Goal: Task Accomplishment & Management: Complete application form

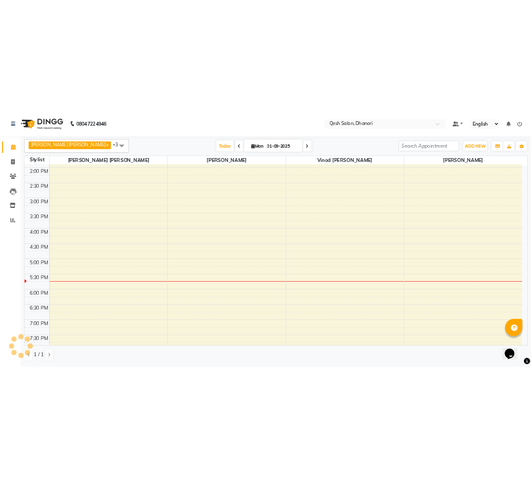
scroll to position [452, 0]
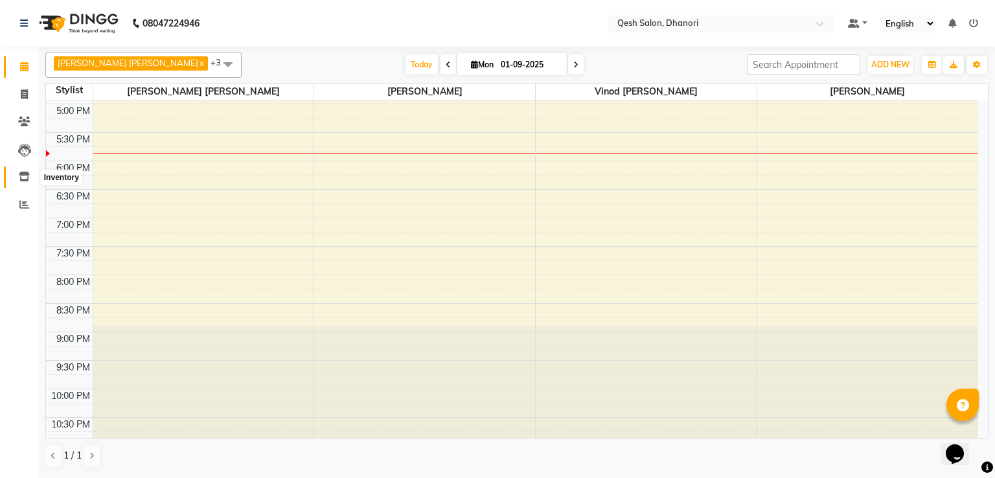
click at [23, 177] on icon at bounding box center [24, 177] width 11 height 10
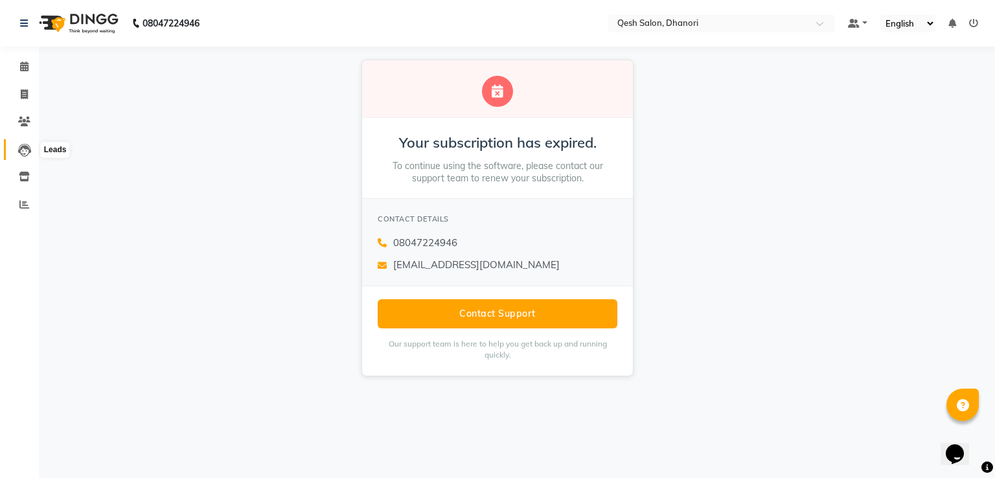
click at [25, 150] on icon at bounding box center [24, 150] width 13 height 13
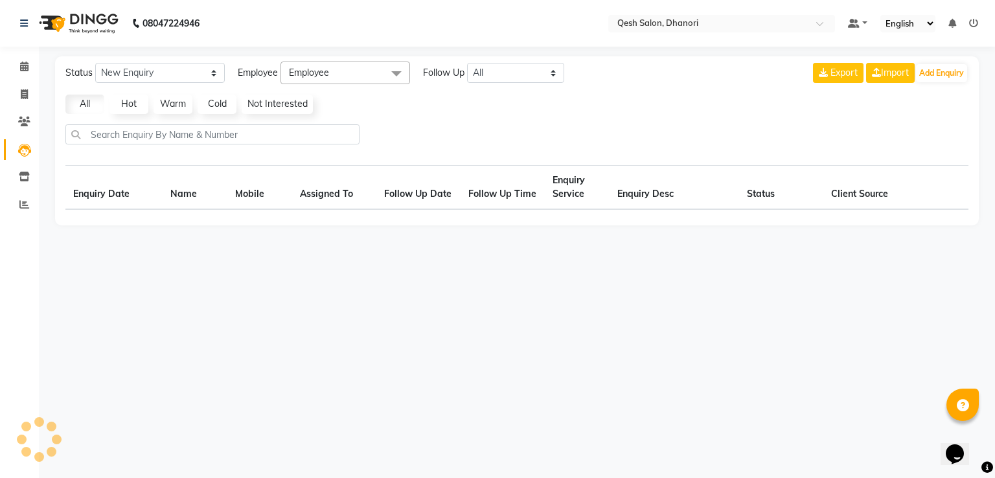
select select "10"
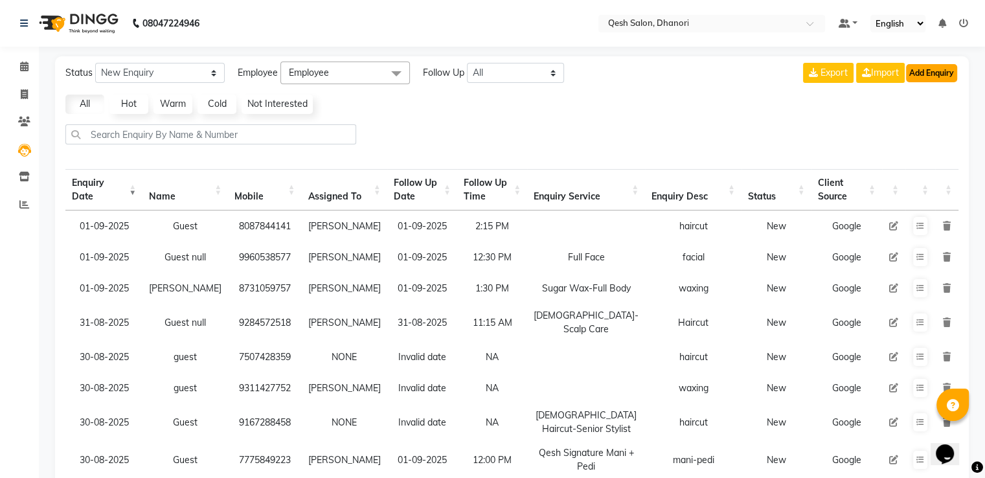
click at [933, 68] on button "Add Enquiry" at bounding box center [931, 73] width 51 height 18
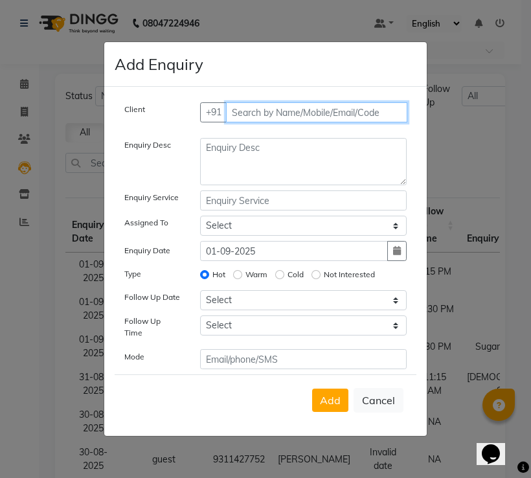
click at [245, 116] on input "text" at bounding box center [317, 112] width 182 height 20
type input "7755924122"
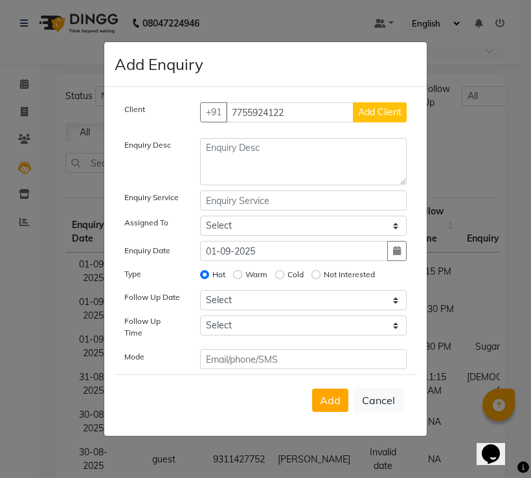
click at [371, 114] on span "Add Client" at bounding box center [379, 112] width 43 height 12
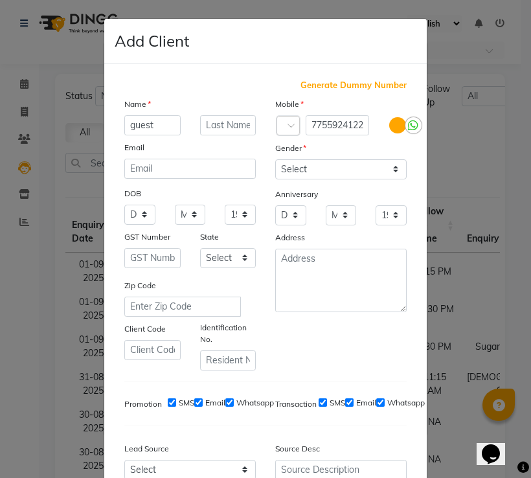
type input "guest"
click at [381, 174] on select "Select [DEMOGRAPHIC_DATA] [DEMOGRAPHIC_DATA] Other Prefer Not To Say" at bounding box center [340, 169] width 131 height 20
select select "prefer_not_to_say"
click at [275, 160] on select "Select [DEMOGRAPHIC_DATA] [DEMOGRAPHIC_DATA] Other Prefer Not To Say" at bounding box center [340, 169] width 131 height 20
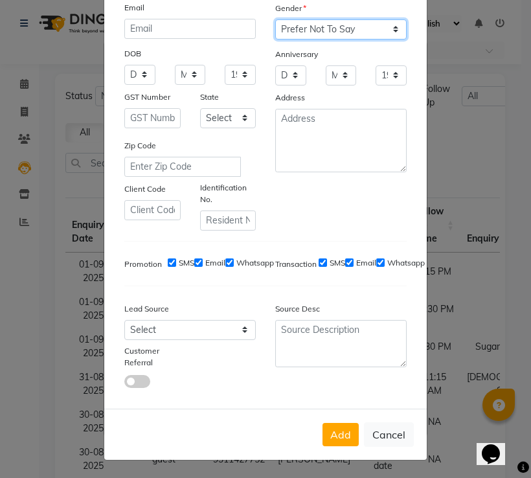
scroll to position [145, 0]
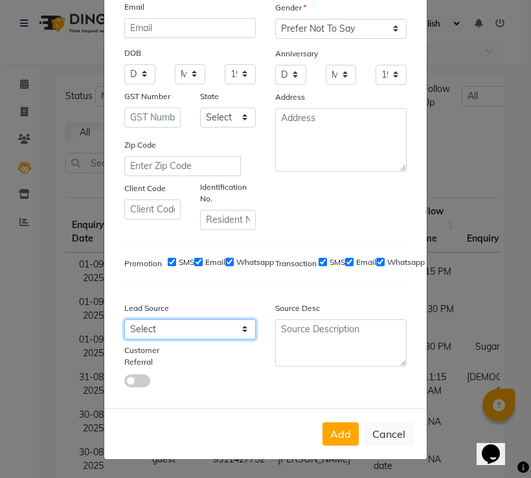
click at [205, 324] on select "Select Walk-in Referral Internet Friend Word of Mouth Advertisement Facebook Ju…" at bounding box center [189, 329] width 131 height 20
select select "51694"
click at [124, 319] on select "Select Walk-in Referral Internet Friend Word of Mouth Advertisement Facebook Ju…" at bounding box center [189, 329] width 131 height 20
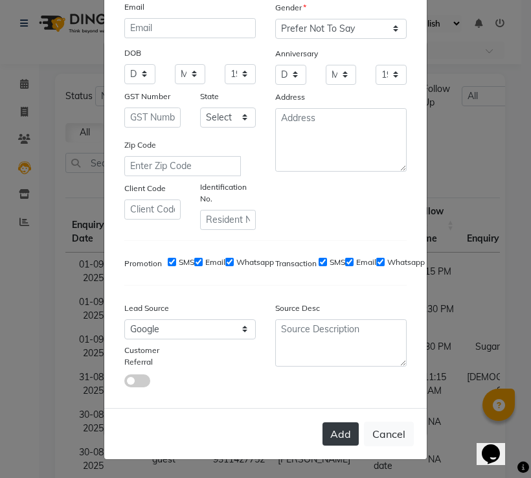
click at [337, 437] on button "Add" at bounding box center [341, 433] width 36 height 23
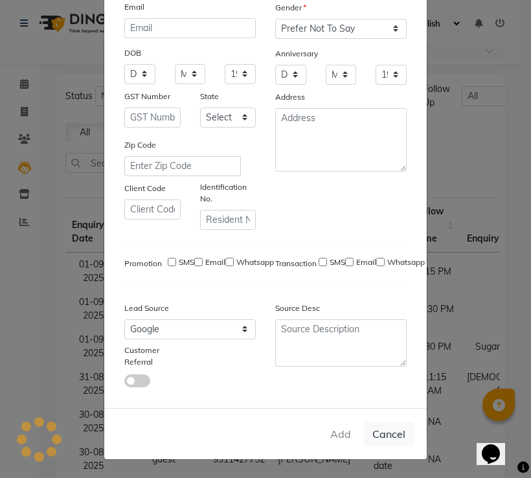
type input "77******22"
select select
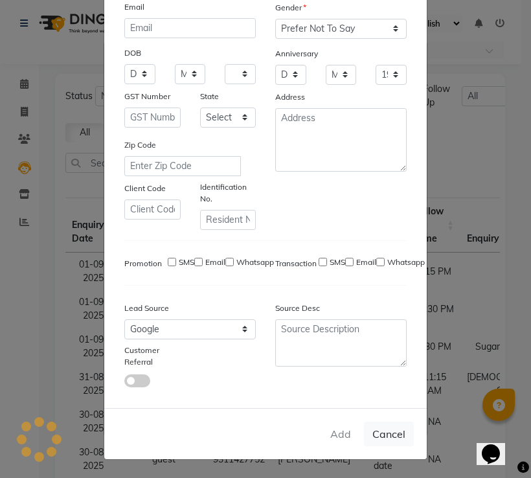
select select
checkbox input "false"
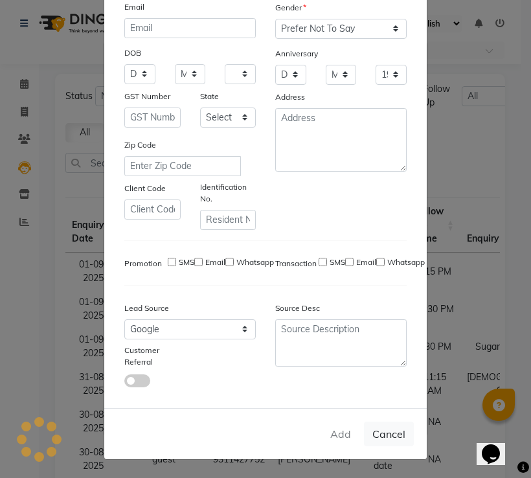
checkbox input "false"
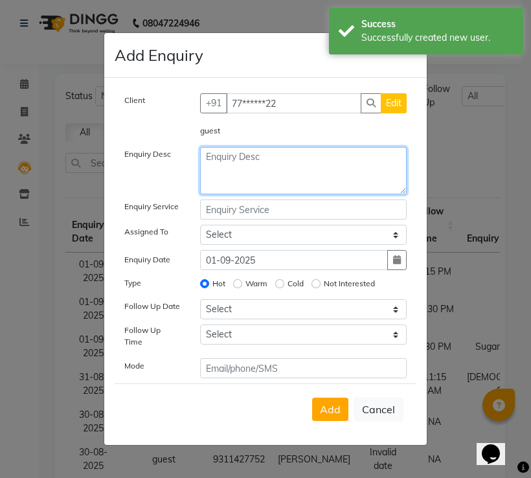
click at [219, 168] on textarea at bounding box center [303, 170] width 207 height 47
type textarea "haircut"
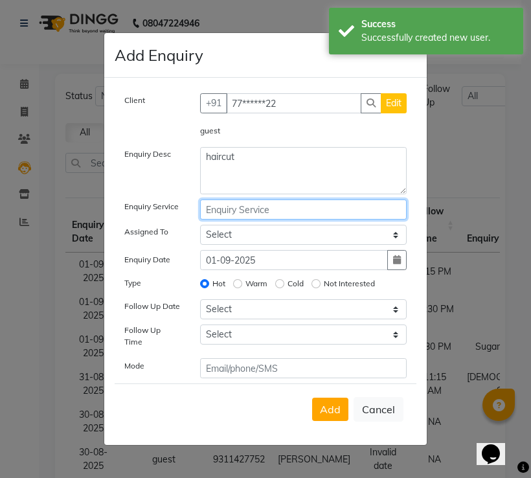
click at [228, 212] on input "text" at bounding box center [303, 209] width 207 height 20
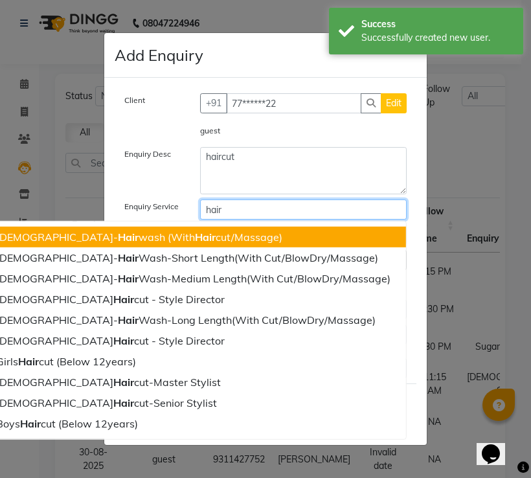
click at [215, 244] on ngb-highlight "[DEMOGRAPHIC_DATA]- Hair wash (With Hair cut/Massage)" at bounding box center [139, 237] width 286 height 13
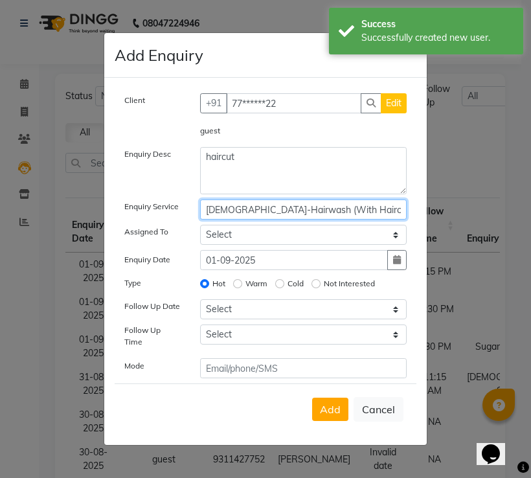
type input "[DEMOGRAPHIC_DATA]-Hairwash (With Haircut/Massage)"
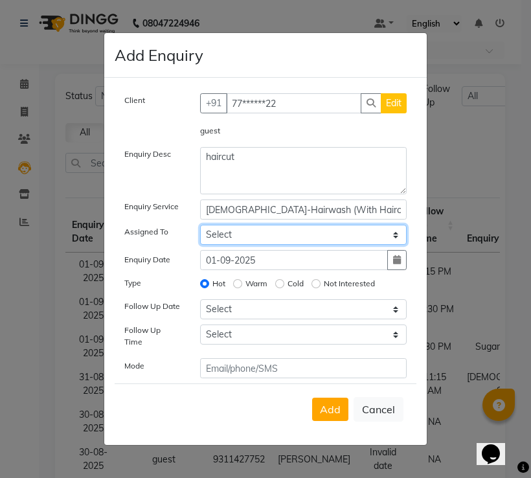
click at [218, 244] on select "Select [PERSON_NAME] [PERSON_NAME] [PERSON_NAME] [PERSON_NAME] [PERSON_NAME] Sa…" at bounding box center [303, 235] width 207 height 20
select select "82426"
click at [200, 228] on select "Select [PERSON_NAME] [PERSON_NAME] [PERSON_NAME] [PERSON_NAME] [PERSON_NAME] Sa…" at bounding box center [303, 235] width 207 height 20
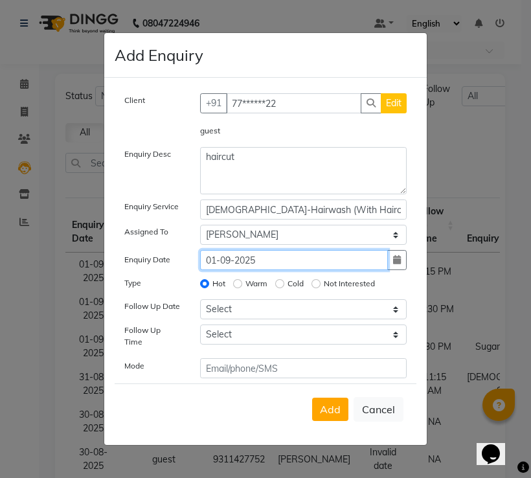
click at [251, 258] on input "01-09-2025" at bounding box center [294, 260] width 188 height 20
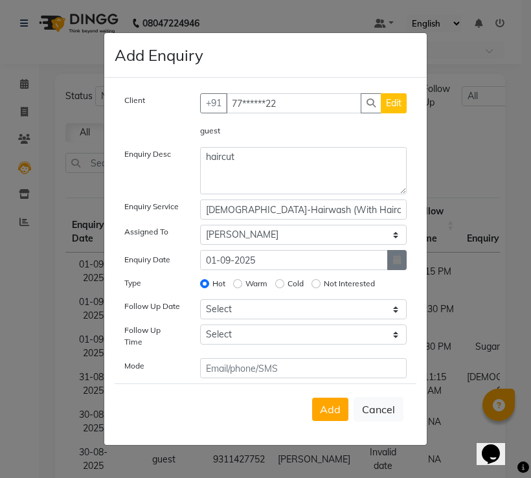
click at [397, 257] on button "button" at bounding box center [396, 260] width 19 height 20
select select "9"
select select "2025"
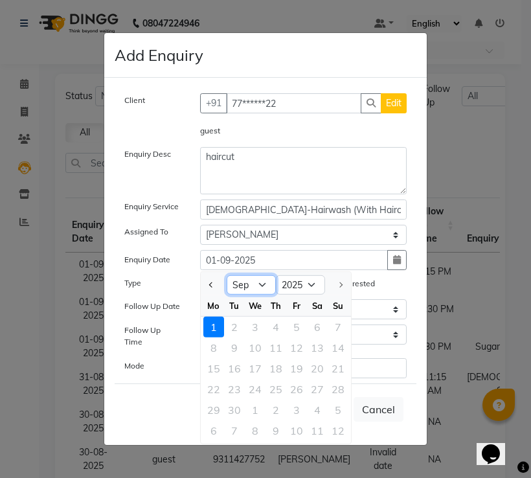
click at [258, 289] on select "Jan Feb Mar Apr May Jun [DATE] Aug Sep" at bounding box center [251, 284] width 49 height 19
select select "8"
click at [227, 278] on select "Jan Feb Mar Apr May Jun [DATE] Aug Sep" at bounding box center [251, 284] width 49 height 19
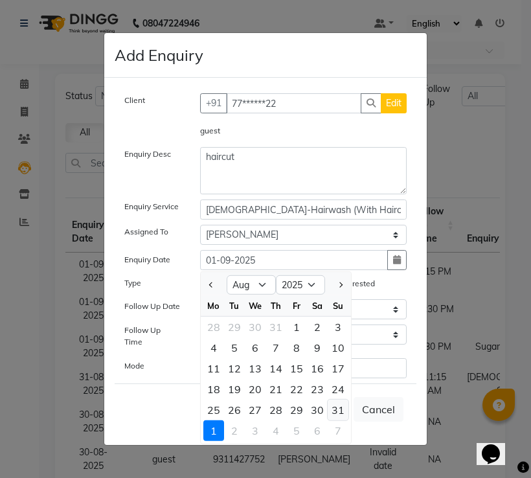
click at [335, 412] on div "31" at bounding box center [338, 410] width 21 height 21
type input "31-08-2025"
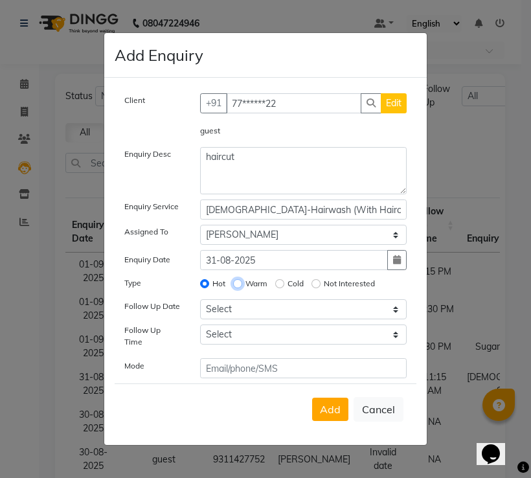
click at [238, 288] on input "Warm" at bounding box center [237, 283] width 9 height 9
radio input "true"
radio input "false"
click at [241, 318] on select "Select [DATE] [DATE] [DATE] ([DATE]) [DATE] ([DATE]) [DATE] ([DATE]) [DATE] ([D…" at bounding box center [303, 309] width 207 height 20
select select "[DATE]"
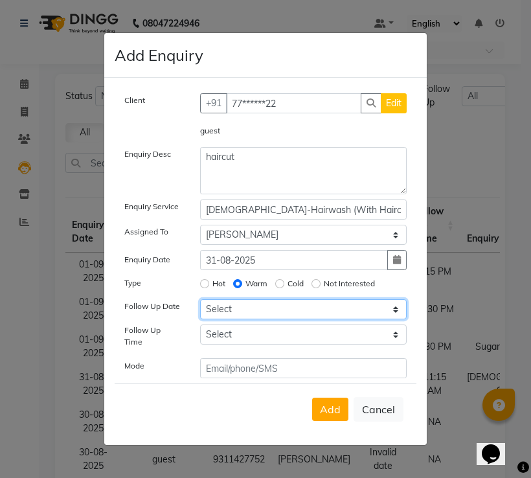
click at [200, 304] on select "Select [DATE] [DATE] [DATE] ([DATE]) [DATE] ([DATE]) [DATE] ([DATE]) [DATE] ([D…" at bounding box center [303, 309] width 207 height 20
click at [326, 418] on div "Add Cancel" at bounding box center [266, 408] width 302 height 51
click at [328, 409] on span "Add" at bounding box center [330, 409] width 21 height 13
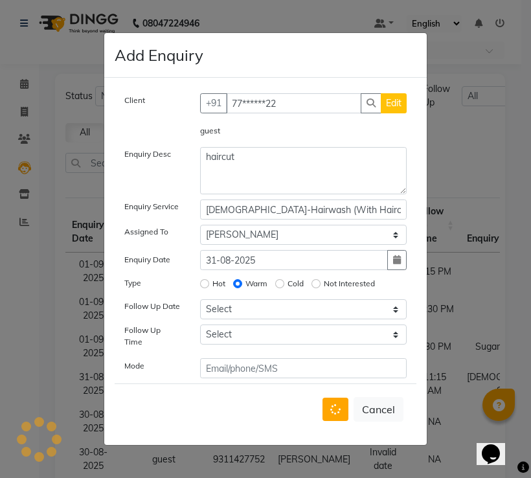
select select
radio input "false"
select select
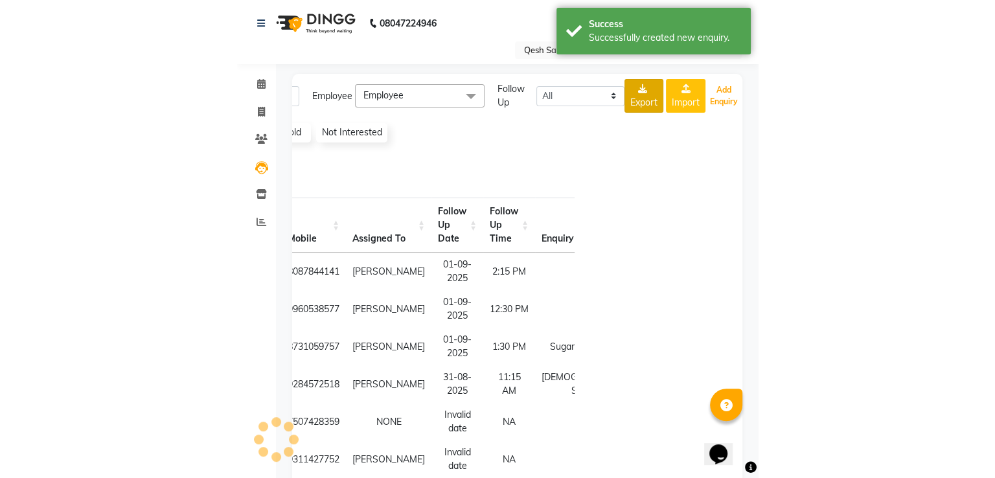
scroll to position [0, 153]
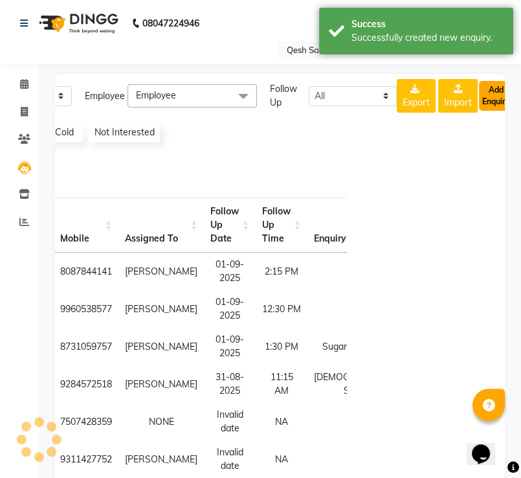
click at [495, 94] on button "Add Enquiry" at bounding box center [496, 96] width 34 height 30
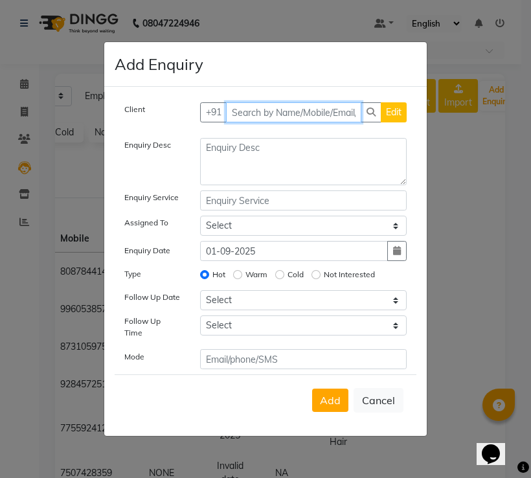
click at [238, 119] on input "text" at bounding box center [294, 112] width 136 height 20
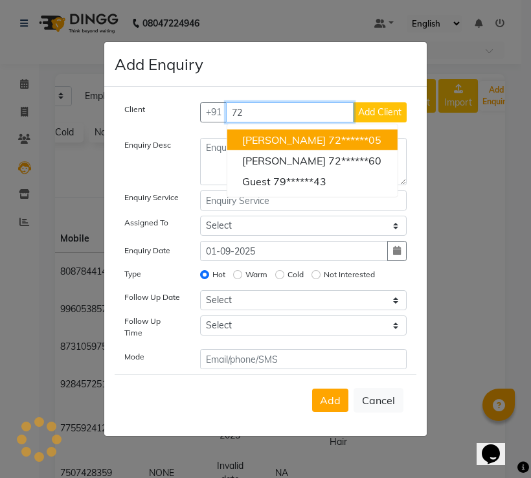
type input "7"
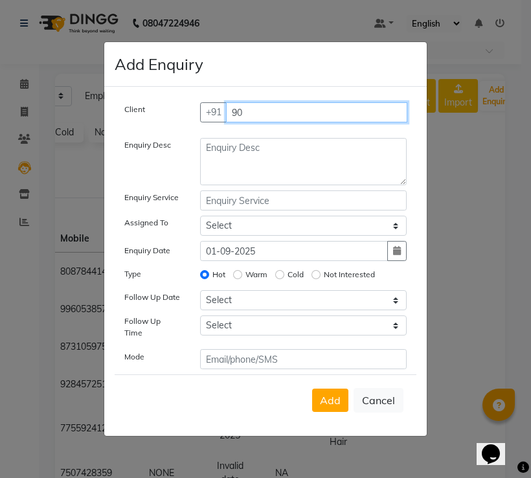
type input "9"
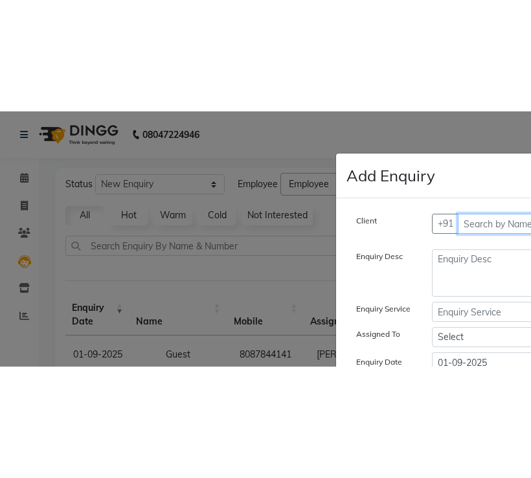
scroll to position [0, 0]
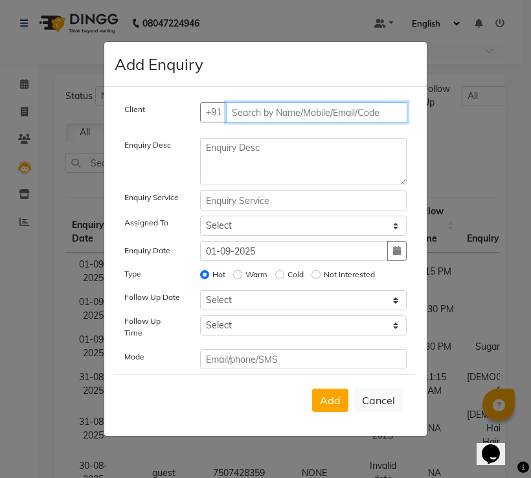
click at [236, 119] on input "text" at bounding box center [317, 112] width 182 height 20
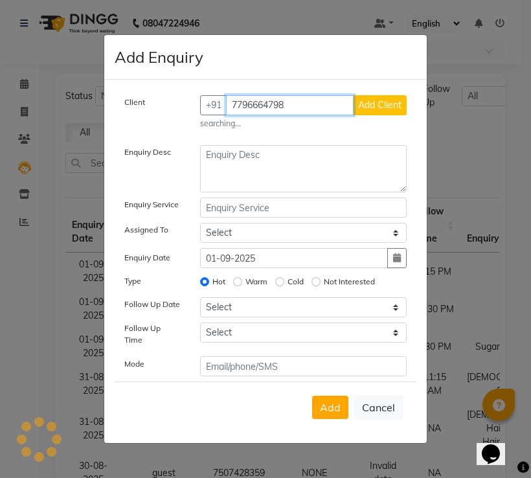
type input "7796664798"
click at [377, 111] on span "Add Client" at bounding box center [379, 105] width 43 height 12
select select "51694"
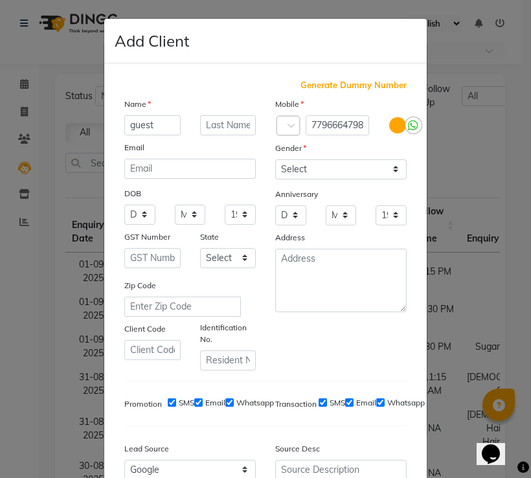
type input "guest"
click at [367, 172] on select "Select [DEMOGRAPHIC_DATA] [DEMOGRAPHIC_DATA] Other Prefer Not To Say" at bounding box center [340, 169] width 131 height 20
select select "prefer_not_to_say"
click at [275, 160] on select "Select [DEMOGRAPHIC_DATA] [DEMOGRAPHIC_DATA] Other Prefer Not To Say" at bounding box center [340, 169] width 131 height 20
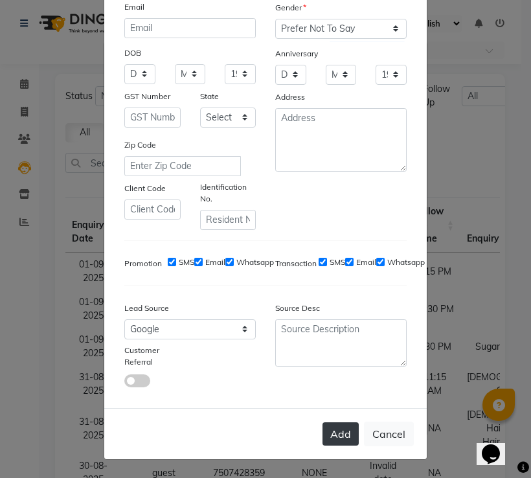
click at [339, 437] on button "Add" at bounding box center [341, 433] width 36 height 23
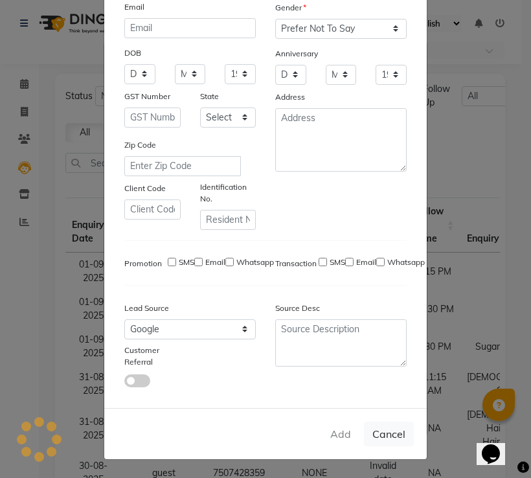
type input "77******98"
select select
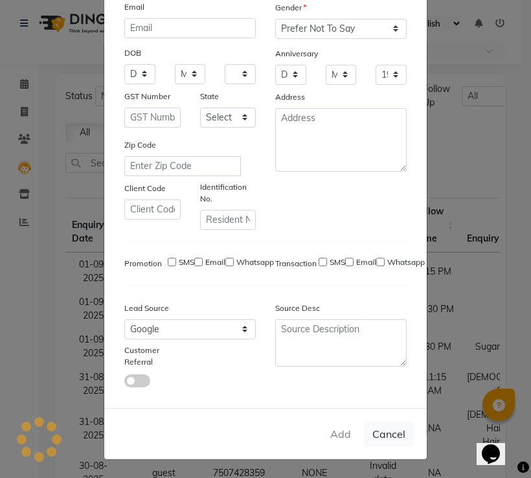
select select
checkbox input "false"
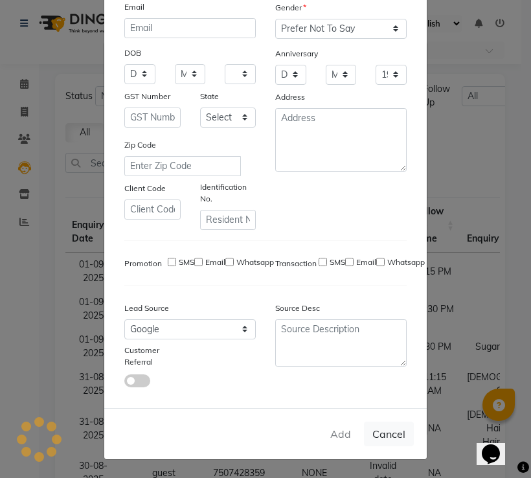
checkbox input "false"
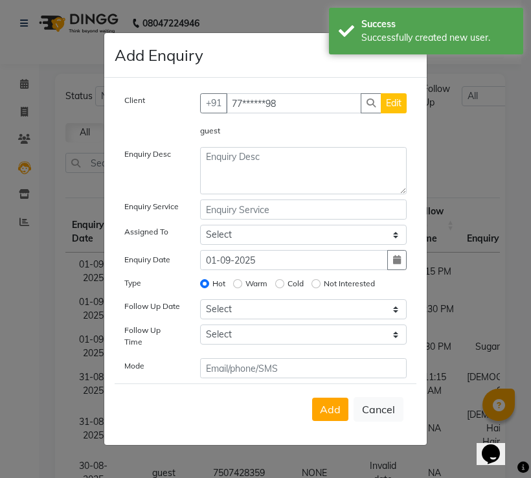
click at [198, 163] on div at bounding box center [303, 170] width 227 height 47
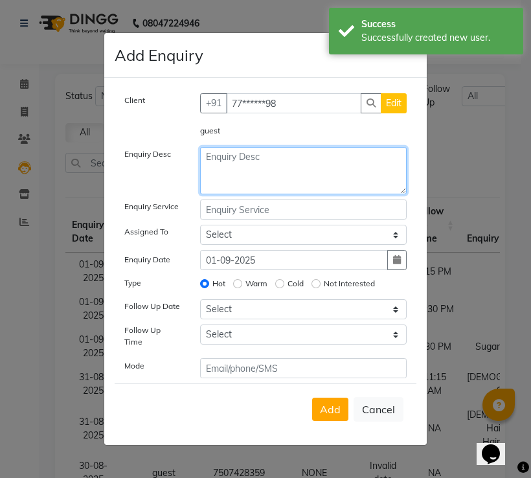
click at [219, 162] on textarea at bounding box center [303, 170] width 207 height 47
type textarea "waxing"
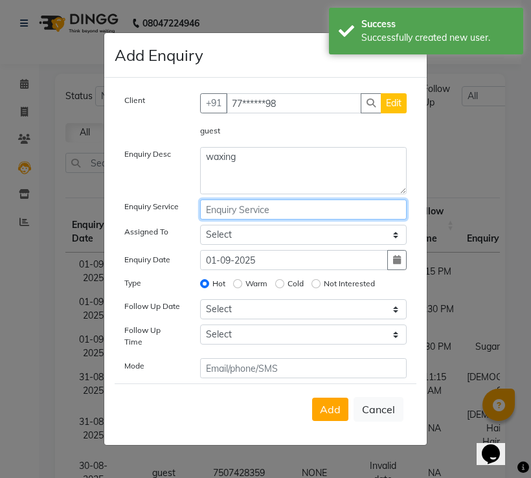
click at [256, 217] on input "text" at bounding box center [303, 209] width 207 height 20
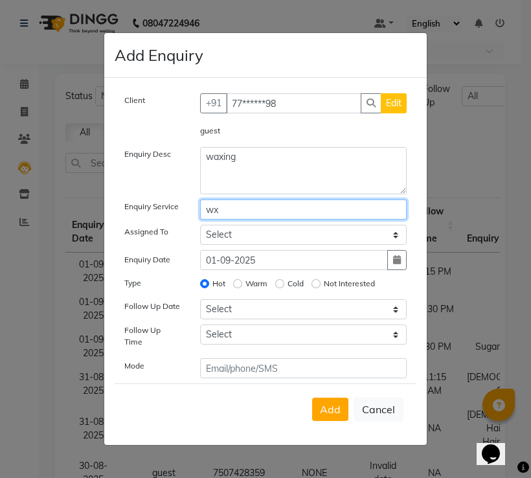
type input "w"
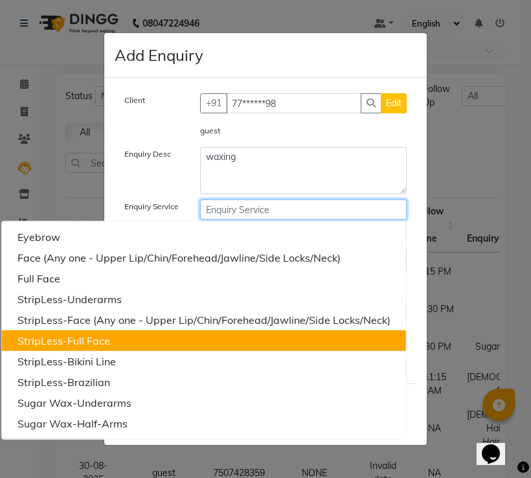
click at [196, 351] on button "StripLess-Full Face" at bounding box center [204, 340] width 404 height 21
type input "StripLess-Full Face"
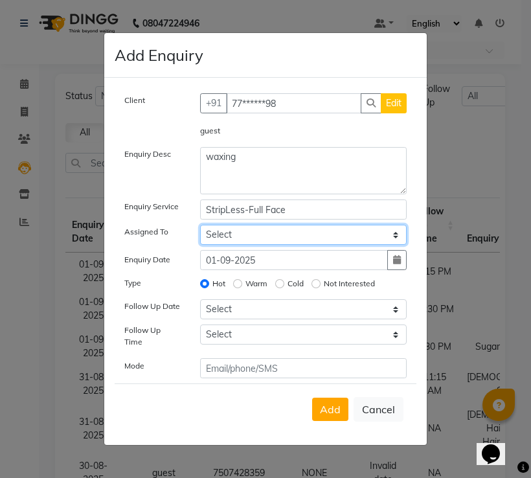
click at [222, 242] on select "Select [PERSON_NAME] [PERSON_NAME] [PERSON_NAME] [PERSON_NAME] [PERSON_NAME] Sa…" at bounding box center [303, 235] width 207 height 20
select select "82426"
click at [200, 228] on select "Select [PERSON_NAME] [PERSON_NAME] [PERSON_NAME] [PERSON_NAME] [PERSON_NAME] Sa…" at bounding box center [303, 235] width 207 height 20
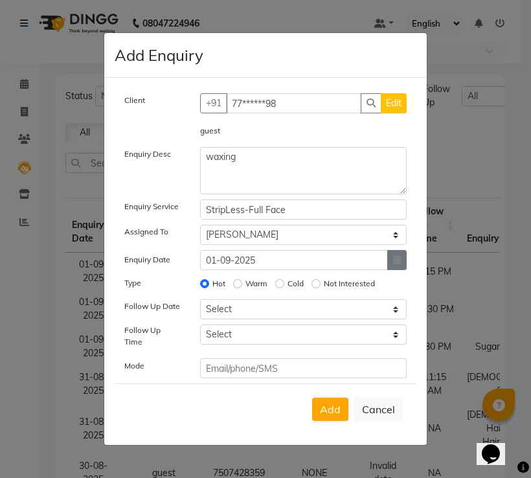
click at [402, 260] on button "button" at bounding box center [396, 260] width 19 height 20
select select "9"
select select "2025"
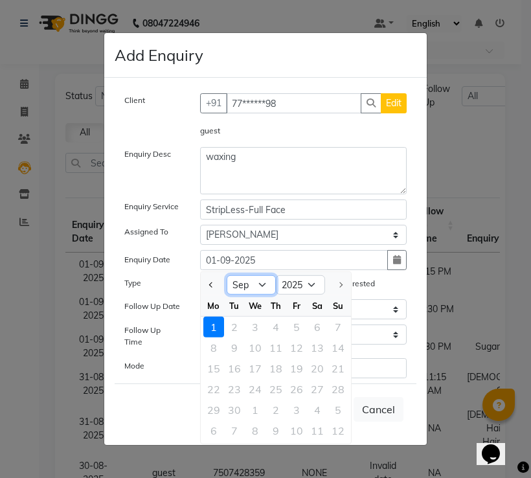
click at [261, 286] on select "Jan Feb Mar Apr May Jun [DATE] Aug Sep" at bounding box center [251, 284] width 49 height 19
select select "8"
click at [227, 278] on select "Jan Feb Mar Apr May Jun [DATE] Aug Sep" at bounding box center [251, 284] width 49 height 19
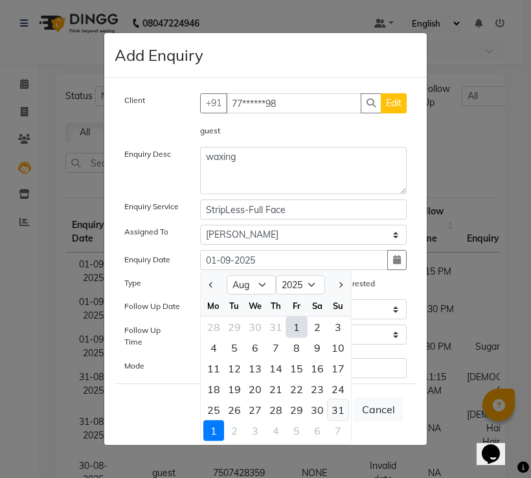
click at [334, 411] on div "31" at bounding box center [338, 410] width 21 height 21
type input "31-08-2025"
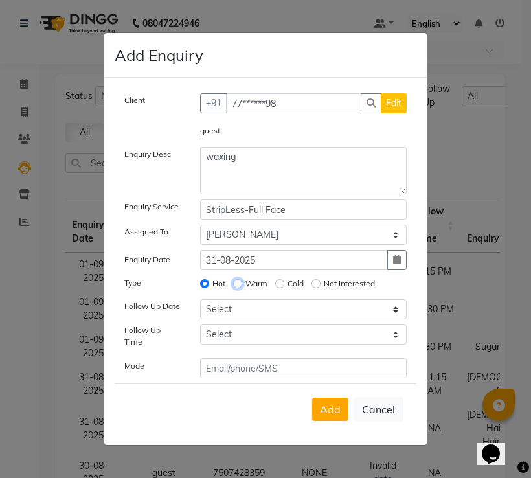
click at [237, 284] on input "Warm" at bounding box center [237, 283] width 9 height 9
radio input "true"
radio input "false"
click at [334, 403] on span "Add" at bounding box center [330, 409] width 21 height 13
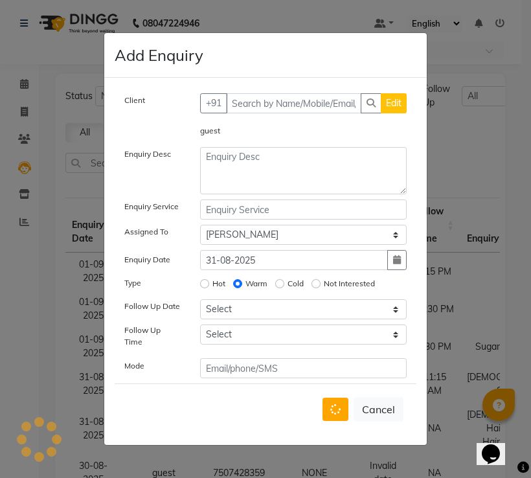
select select
radio input "false"
select select
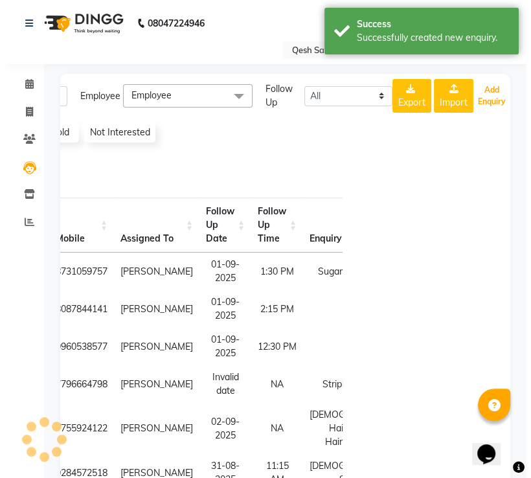
scroll to position [0, 153]
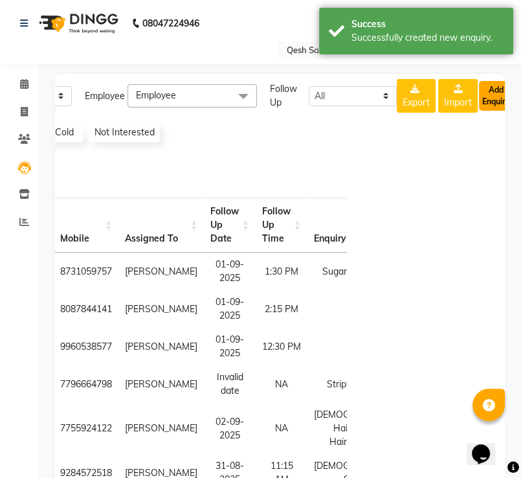
click at [492, 91] on button "Add Enquiry" at bounding box center [496, 96] width 34 height 30
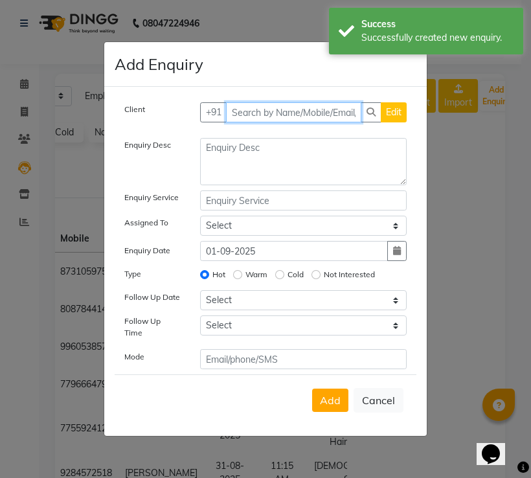
click at [238, 111] on input "text" at bounding box center [294, 112] width 136 height 20
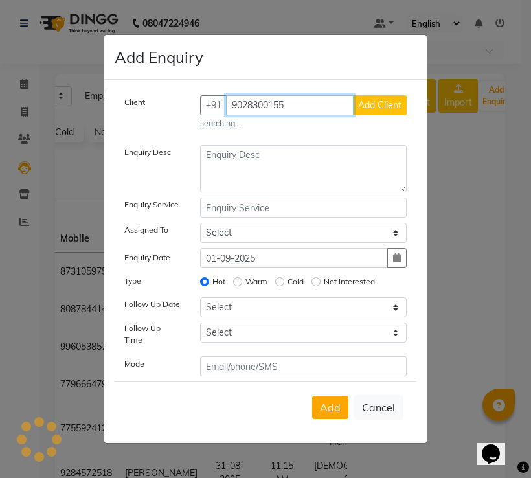
type input "9028300155"
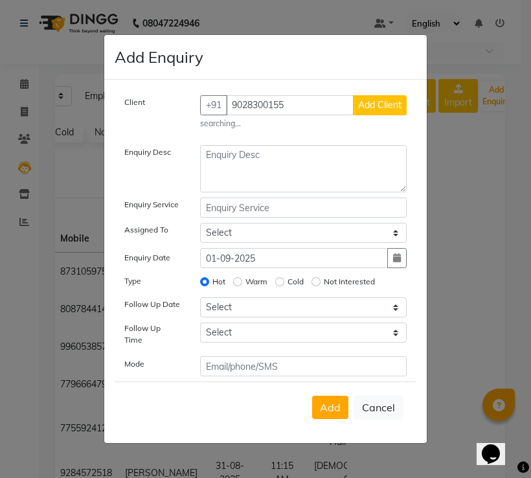
click at [389, 111] on span "Add Client" at bounding box center [379, 105] width 43 height 12
select select "51694"
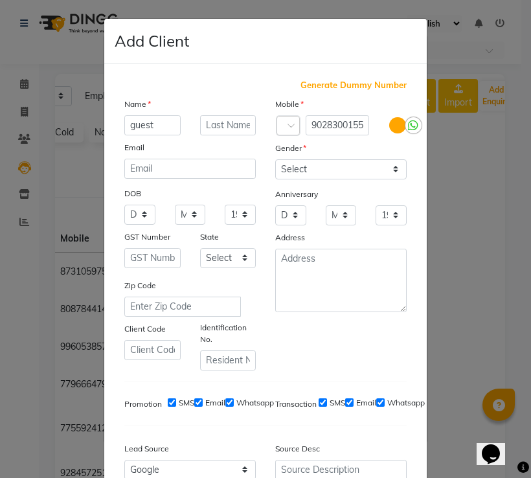
type input "guest"
click at [360, 174] on select "Select [DEMOGRAPHIC_DATA] [DEMOGRAPHIC_DATA] Other Prefer Not To Say" at bounding box center [340, 169] width 131 height 20
select select "prefer_not_to_say"
click at [275, 160] on select "Select [DEMOGRAPHIC_DATA] [DEMOGRAPHIC_DATA] Other Prefer Not To Say" at bounding box center [340, 169] width 131 height 20
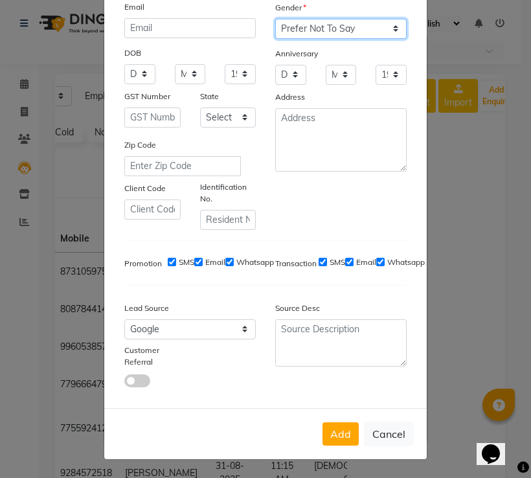
scroll to position [145, 0]
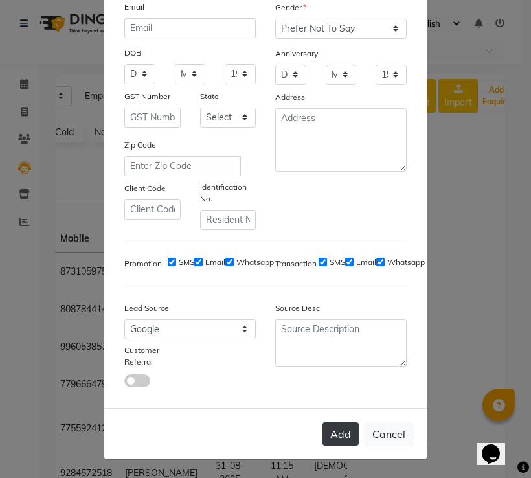
click at [345, 435] on button "Add" at bounding box center [341, 433] width 36 height 23
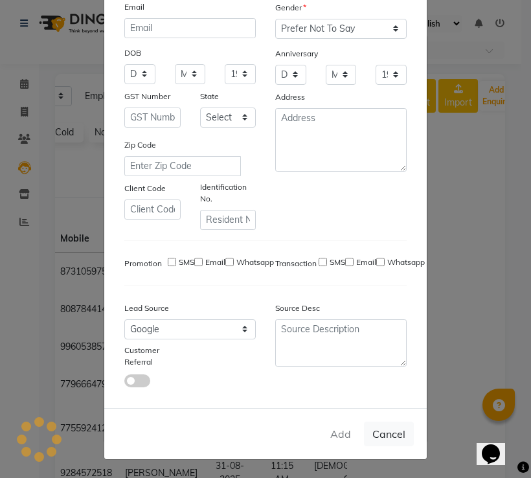
type input "90******55"
select select
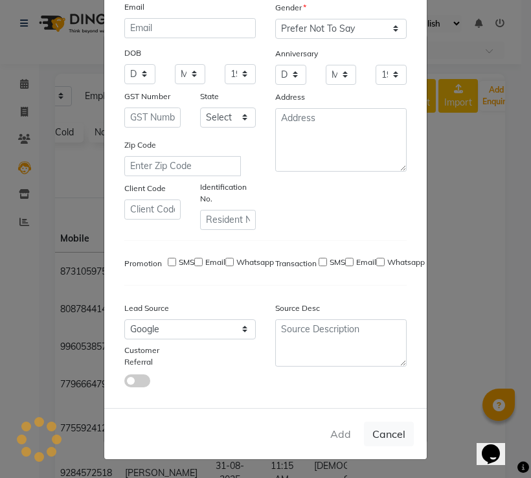
select select
checkbox input "false"
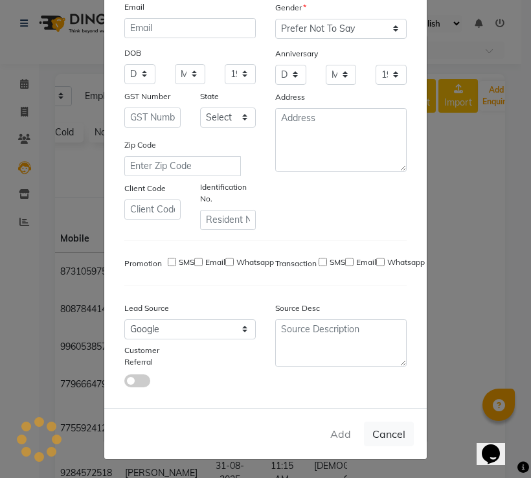
checkbox input "false"
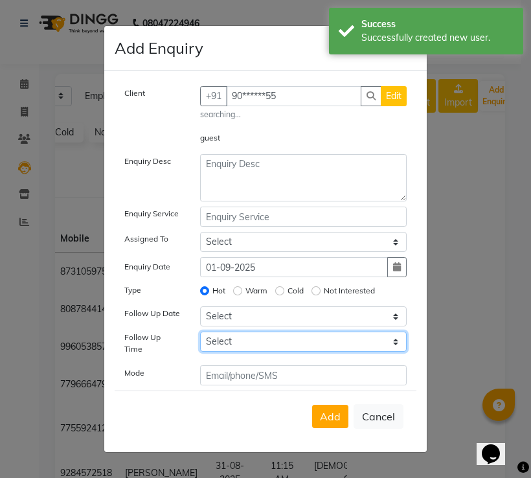
click at [282, 352] on select "Select 07:00 AM 07:15 AM 07:30 AM 07:45 AM 08:00 AM 08:15 AM 08:30 AM 08:45 AM …" at bounding box center [303, 342] width 207 height 20
select select "585"
click at [200, 337] on select "Select 07:00 AM 07:15 AM 07:30 AM 07:45 AM 08:00 AM 08:15 AM 08:30 AM 08:45 AM …" at bounding box center [303, 342] width 207 height 20
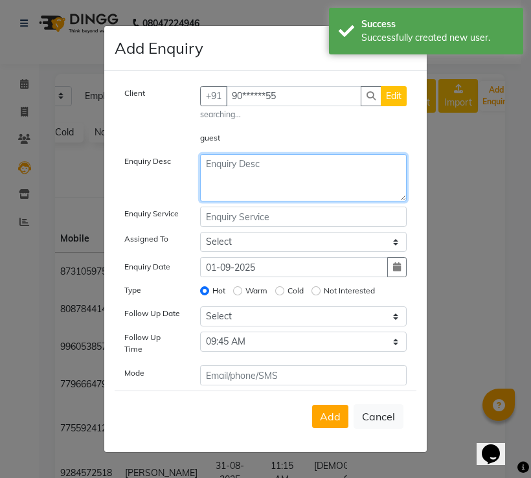
click at [220, 174] on textarea at bounding box center [303, 177] width 207 height 47
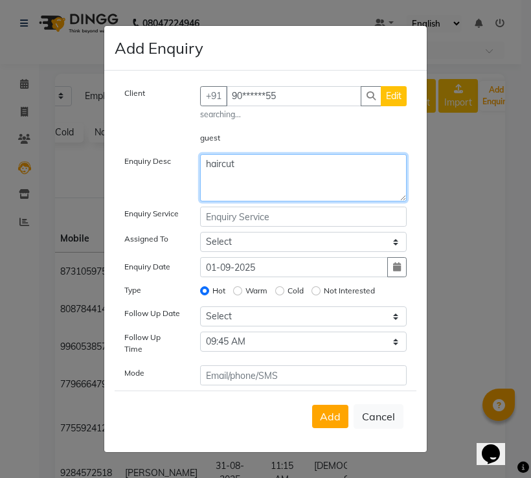
type textarea "haircut"
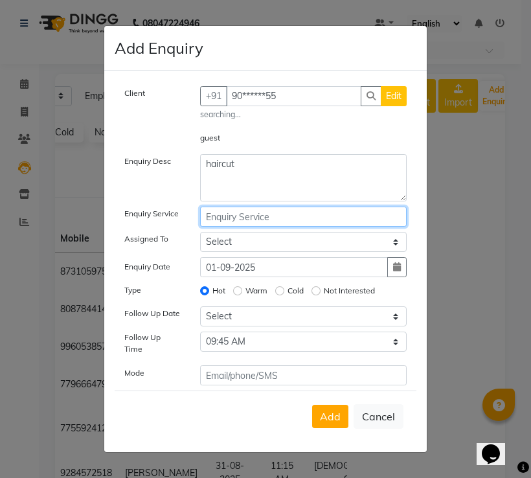
click at [207, 222] on input "text" at bounding box center [303, 217] width 207 height 20
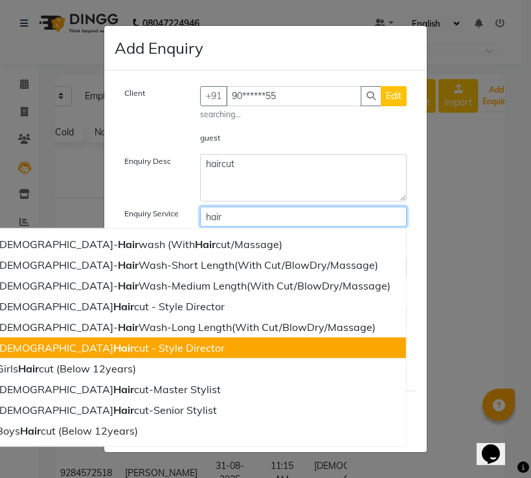
click at [198, 354] on ngb-highlight "[DEMOGRAPHIC_DATA] Hair cut - Style Director" at bounding box center [110, 347] width 229 height 13
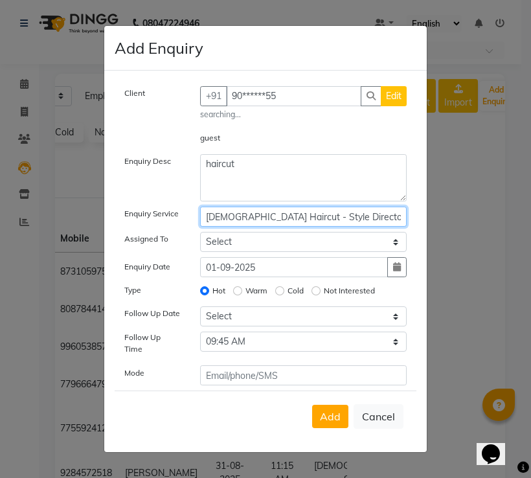
type input "[DEMOGRAPHIC_DATA] Haircut - Style Director"
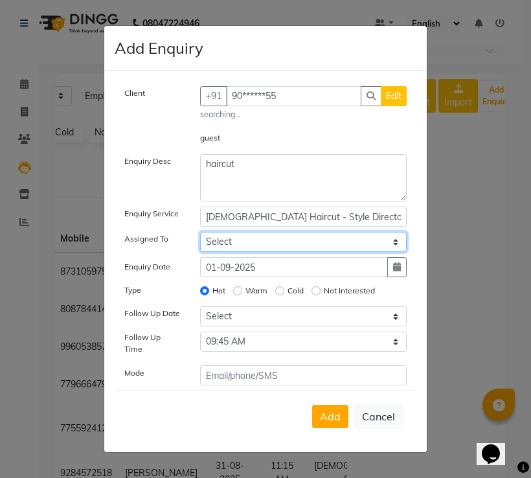
click at [223, 244] on select "Select [PERSON_NAME] [PERSON_NAME] [PERSON_NAME] [PERSON_NAME] [PERSON_NAME] Sa…" at bounding box center [303, 242] width 207 height 20
select select "82426"
click at [200, 235] on select "Select [PERSON_NAME] [PERSON_NAME] [PERSON_NAME] [PERSON_NAME] [PERSON_NAME] Sa…" at bounding box center [303, 242] width 207 height 20
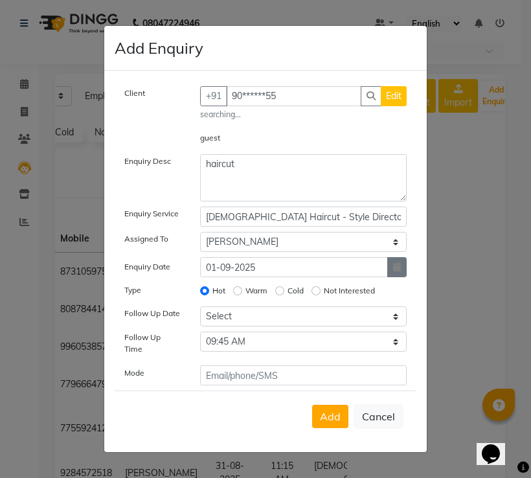
click at [399, 271] on icon "button" at bounding box center [397, 266] width 8 height 9
select select "9"
select select "2025"
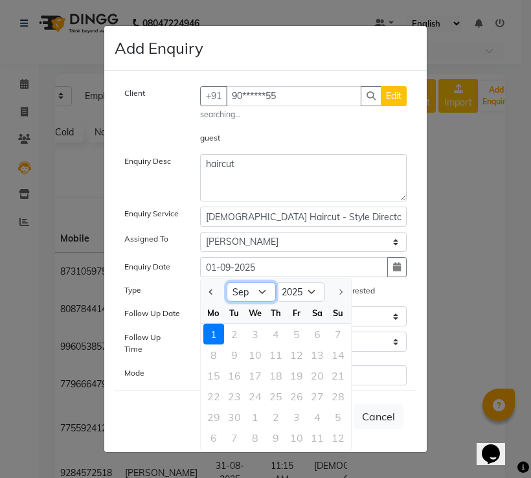
click at [262, 295] on select "Jan Feb Mar Apr May Jun [DATE] Aug Sep" at bounding box center [251, 291] width 49 height 19
select select "8"
click at [227, 286] on select "Jan Feb Mar Apr May Jun [DATE] Aug Sep" at bounding box center [251, 291] width 49 height 19
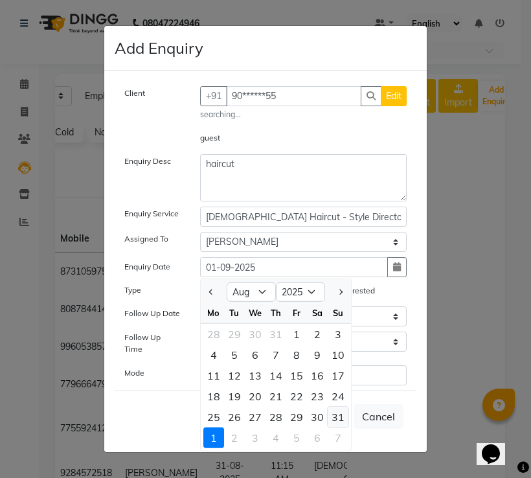
click at [332, 418] on div "31" at bounding box center [338, 417] width 21 height 21
type input "31-08-2025"
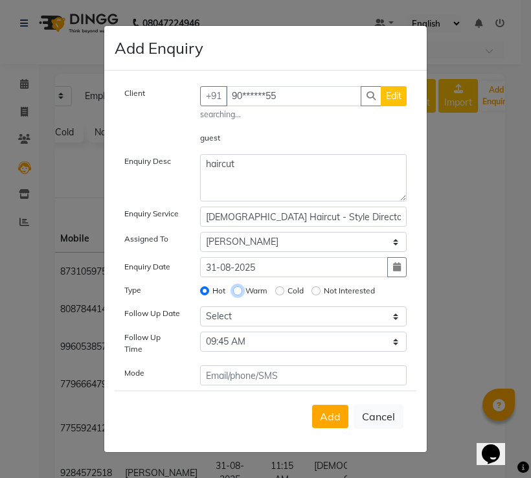
click at [236, 292] on input "Warm" at bounding box center [237, 290] width 9 height 9
radio input "true"
radio input "false"
click at [308, 398] on div "Add Cancel" at bounding box center [266, 416] width 302 height 51
click at [334, 418] on span "Add" at bounding box center [330, 416] width 21 height 13
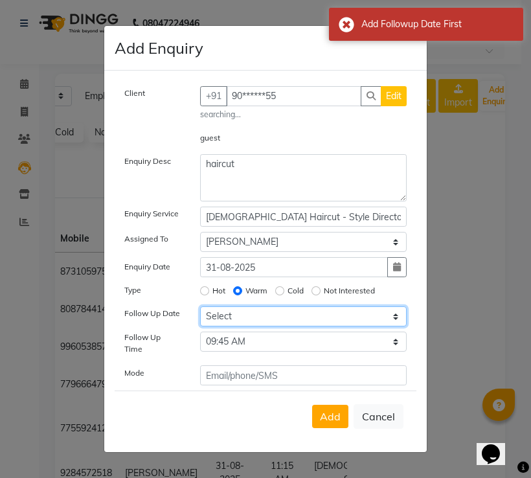
click at [230, 318] on select "Select [DATE] [DATE] [DATE] ([DATE]) [DATE] ([DATE]) [DATE] ([DATE]) [DATE] ([D…" at bounding box center [303, 316] width 207 height 20
select select "custom_date"
click at [200, 312] on select "Select [DATE] [DATE] [DATE] ([DATE]) [DATE] ([DATE]) [DATE] ([DATE]) [DATE] ([D…" at bounding box center [303, 316] width 207 height 20
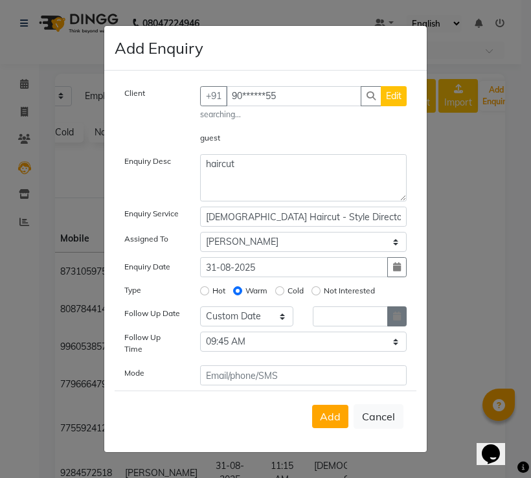
click at [399, 326] on button "button" at bounding box center [396, 316] width 19 height 20
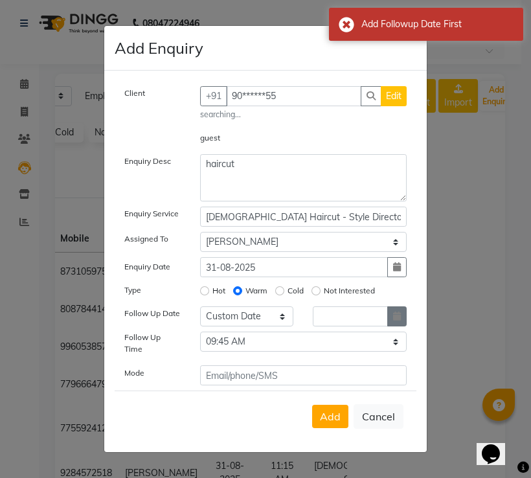
select select "9"
select select "2025"
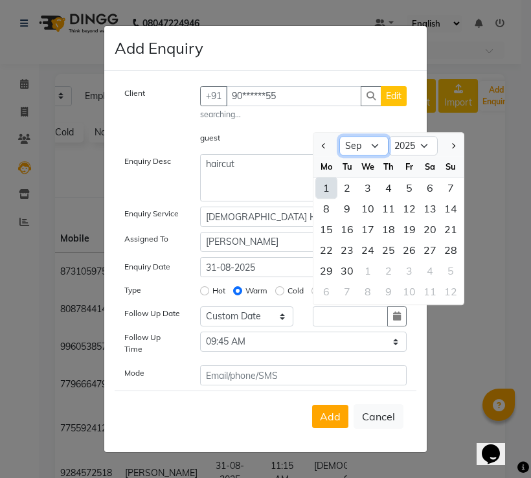
click at [378, 152] on select "Jan Feb Mar Apr May Jun [DATE] Aug Sep Oct Nov Dec" at bounding box center [363, 146] width 49 height 19
select select "8"
click at [339, 142] on select "Jan Feb Mar Apr May Jun [DATE] Aug Sep Oct Nov Dec" at bounding box center [363, 146] width 49 height 19
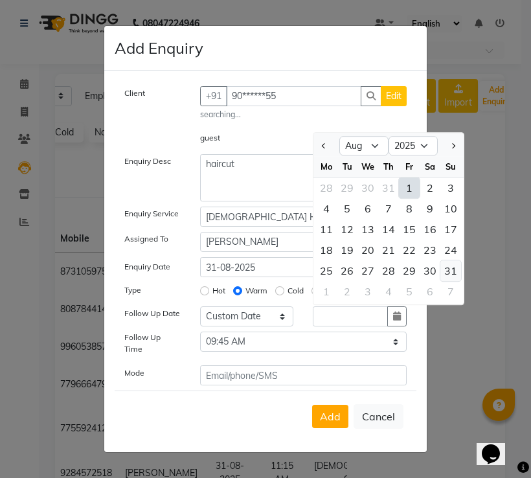
click at [448, 273] on div "31" at bounding box center [450, 270] width 21 height 21
type input "31-08-2025"
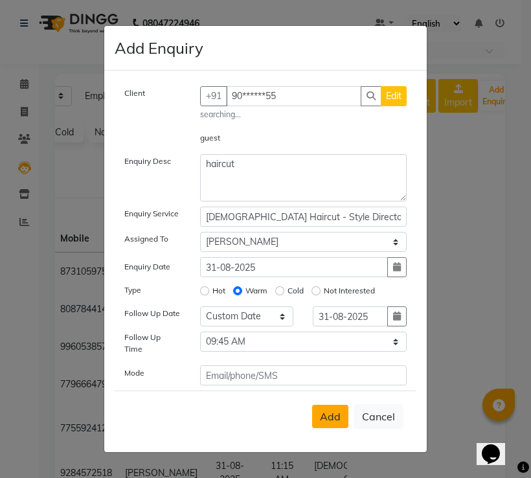
click at [321, 413] on button "Add" at bounding box center [330, 416] width 36 height 23
select select
radio input "false"
select select
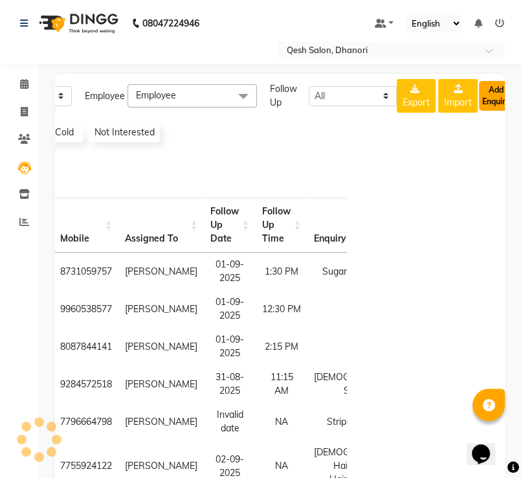
click at [486, 102] on button "Add Enquiry" at bounding box center [496, 96] width 34 height 30
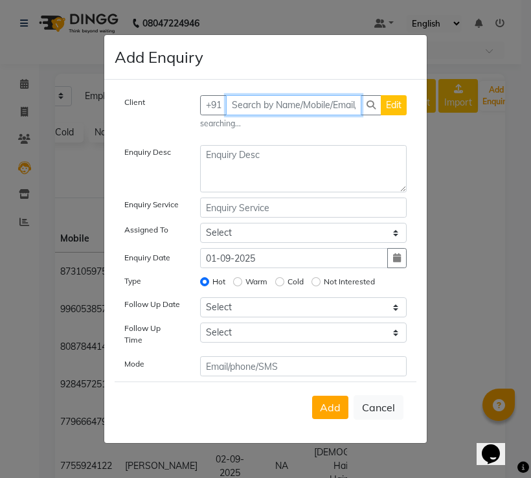
click at [259, 112] on input "text" at bounding box center [294, 105] width 136 height 20
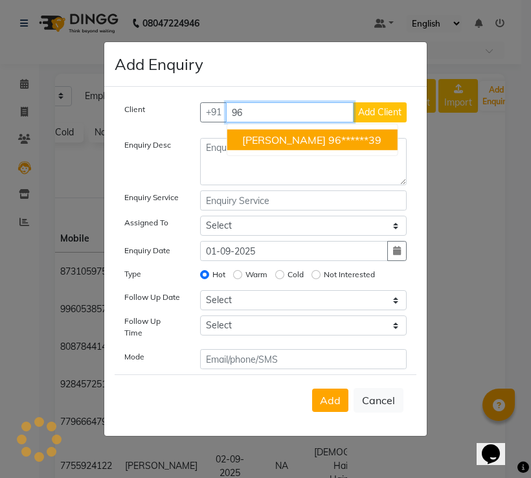
type input "9"
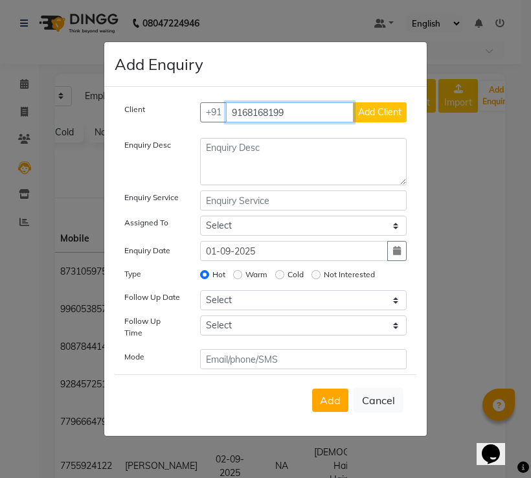
type input "9168168199"
click at [377, 115] on span "Add Client" at bounding box center [379, 112] width 43 height 12
select select "51694"
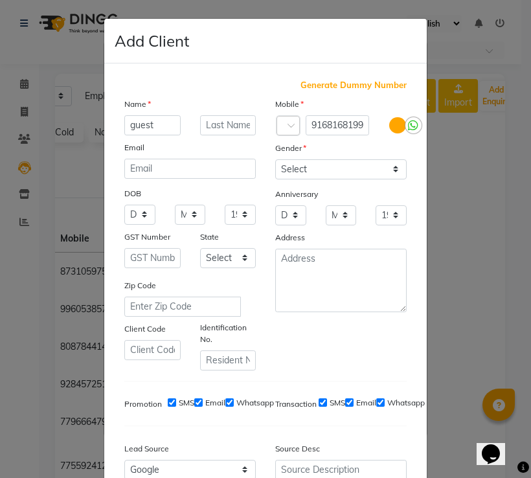
type input "guest"
click at [391, 173] on select "Select [DEMOGRAPHIC_DATA] [DEMOGRAPHIC_DATA] Other Prefer Not To Say" at bounding box center [340, 169] width 131 height 20
select select "prefer_not_to_say"
click at [275, 160] on select "Select [DEMOGRAPHIC_DATA] [DEMOGRAPHIC_DATA] Other Prefer Not To Say" at bounding box center [340, 169] width 131 height 20
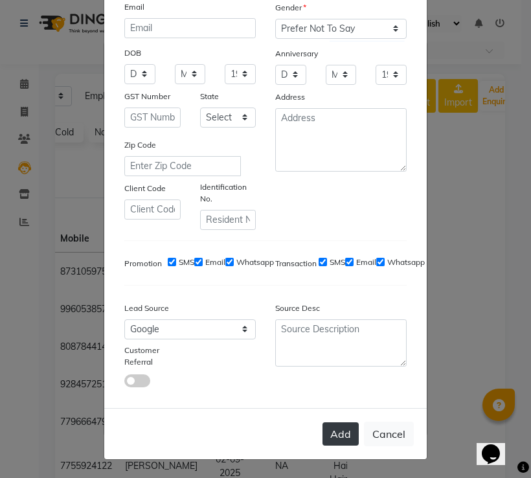
click at [337, 431] on button "Add" at bounding box center [341, 433] width 36 height 23
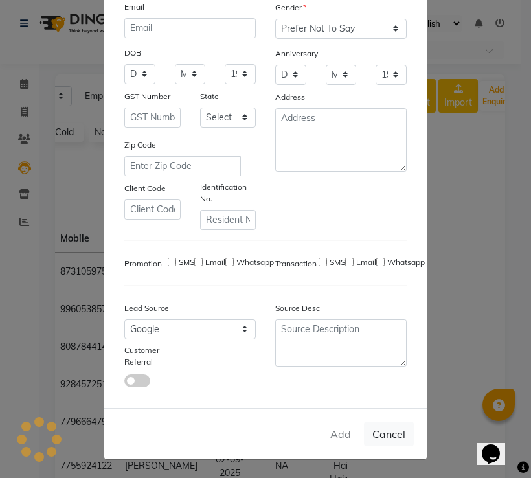
type input "91******99"
select select
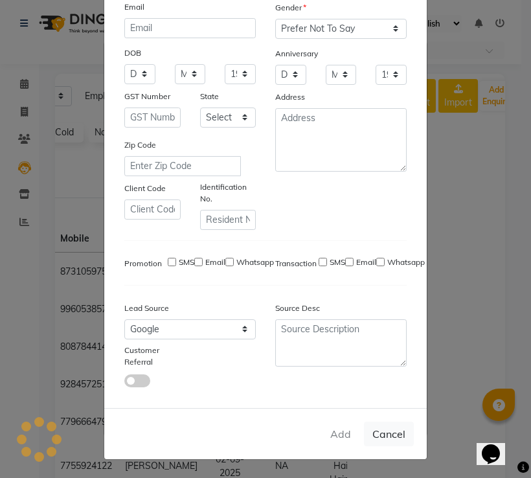
select select
checkbox input "false"
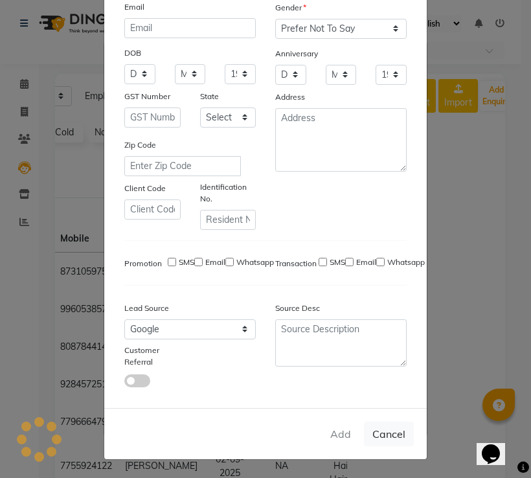
checkbox input "false"
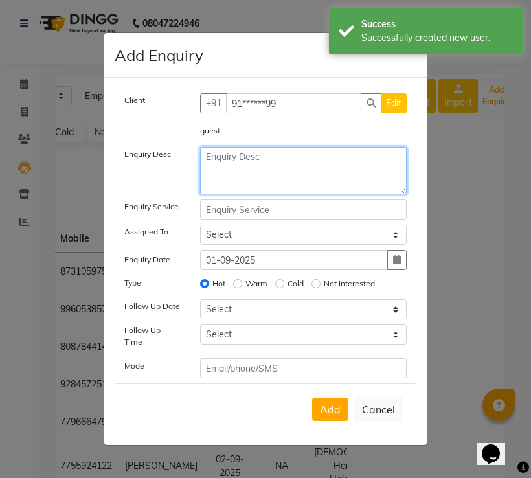
click at [233, 176] on textarea at bounding box center [303, 170] width 207 height 47
type textarea "w"
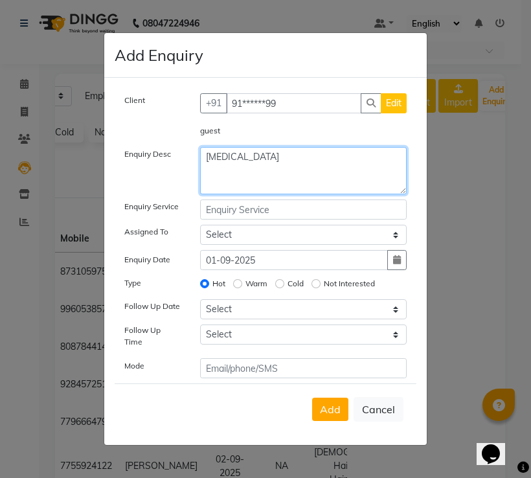
type textarea "[MEDICAL_DATA]"
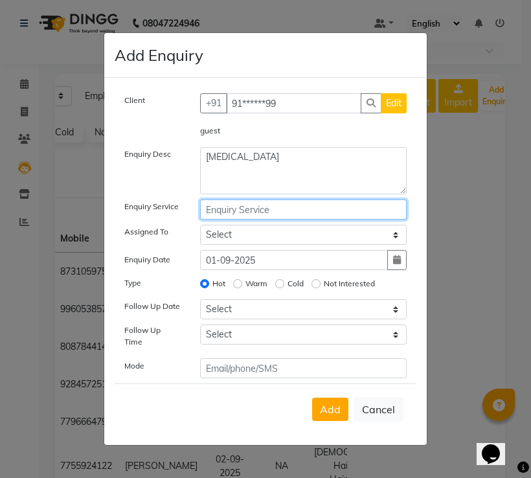
click at [256, 220] on input "text" at bounding box center [303, 209] width 207 height 20
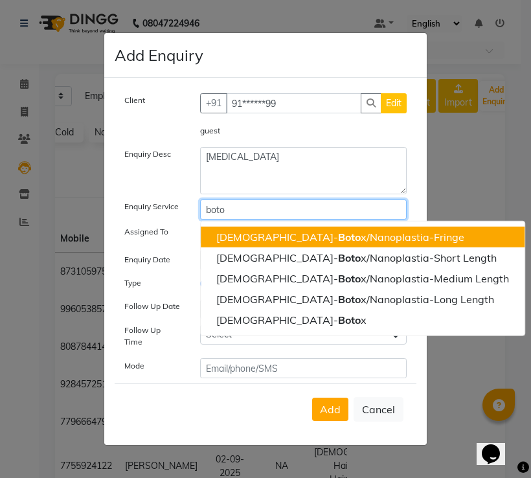
click at [338, 238] on span "Boto" at bounding box center [349, 237] width 23 height 13
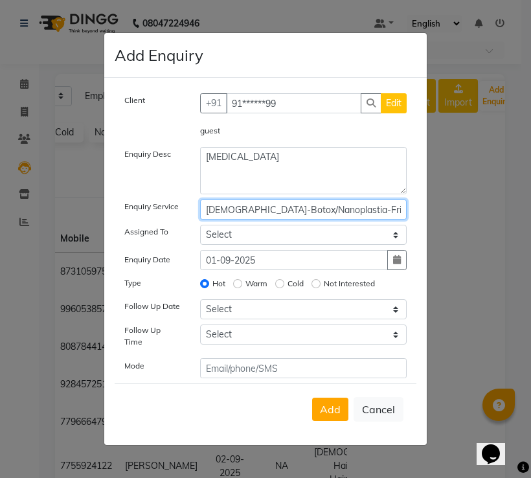
type input "[DEMOGRAPHIC_DATA]-Botox/Nanoplastia-Fringe"
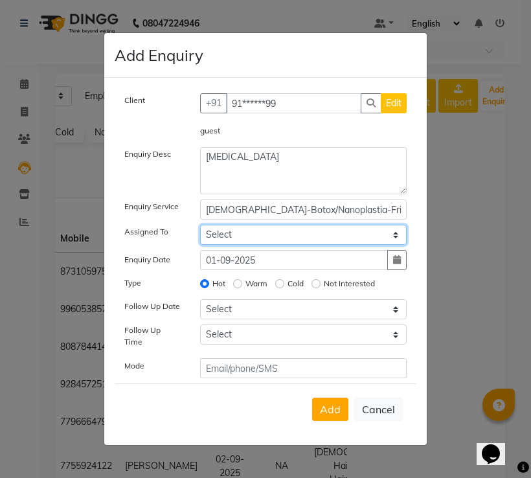
click at [241, 241] on select "Select [PERSON_NAME] [PERSON_NAME] [PERSON_NAME] [PERSON_NAME] [PERSON_NAME] Sa…" at bounding box center [303, 235] width 207 height 20
select select "82426"
click at [200, 228] on select "Select [PERSON_NAME] [PERSON_NAME] [PERSON_NAME] [PERSON_NAME] [PERSON_NAME] Sa…" at bounding box center [303, 235] width 207 height 20
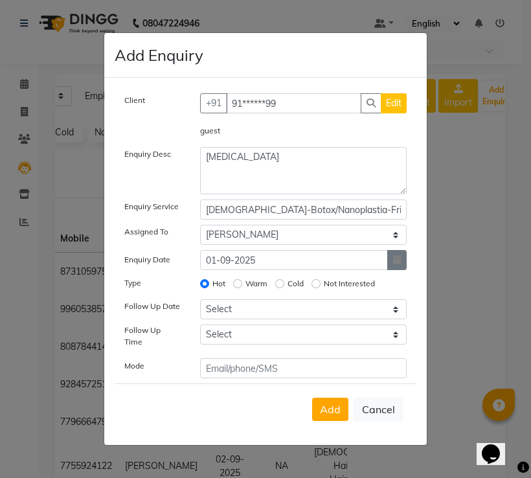
click at [393, 264] on icon "button" at bounding box center [397, 259] width 8 height 9
select select "9"
select select "2025"
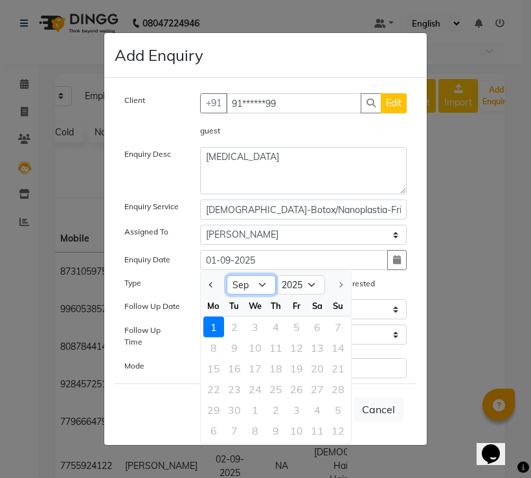
click at [268, 291] on select "Jan Feb Mar Apr May Jun [DATE] Aug Sep" at bounding box center [251, 284] width 49 height 19
select select "8"
click at [227, 278] on select "Jan Feb Mar Apr May Jun [DATE] Aug Sep" at bounding box center [251, 284] width 49 height 19
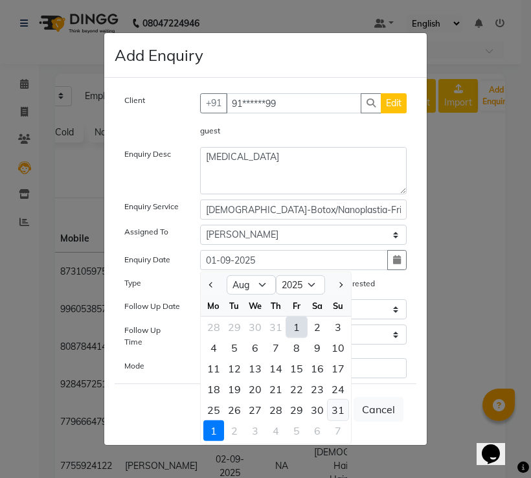
click at [335, 413] on div "31" at bounding box center [338, 410] width 21 height 21
type input "31-08-2025"
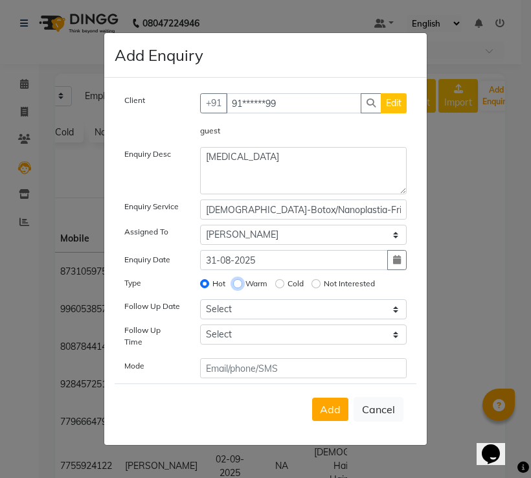
click at [240, 284] on input "Warm" at bounding box center [237, 283] width 9 height 9
radio input "true"
radio input "false"
click at [236, 309] on select "Select [DATE] [DATE] [DATE] ([DATE]) [DATE] ([DATE]) [DATE] ([DATE]) [DATE] ([D…" at bounding box center [303, 309] width 207 height 20
select select "[DATE]"
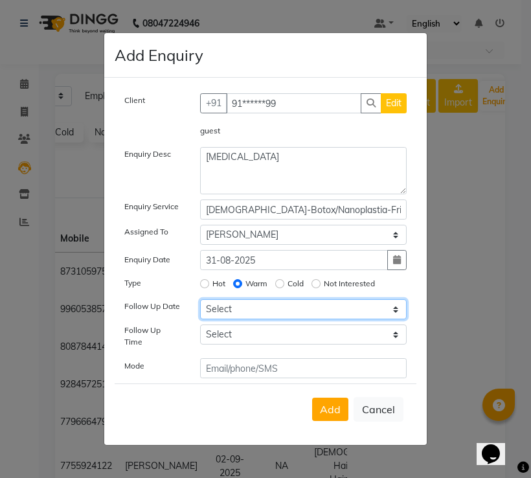
click at [200, 304] on select "Select [DATE] [DATE] [DATE] ([DATE]) [DATE] ([DATE]) [DATE] ([DATE]) [DATE] ([D…" at bounding box center [303, 309] width 207 height 20
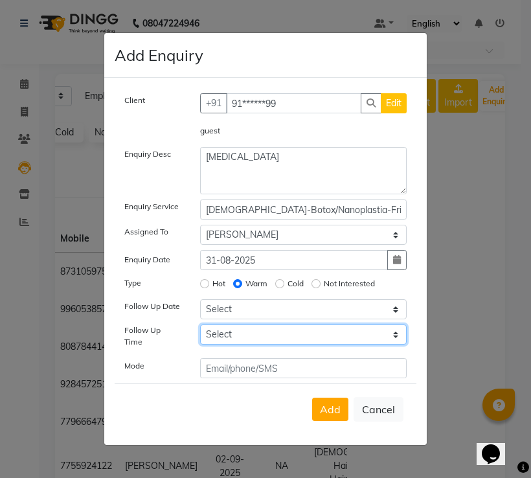
click at [237, 341] on select "Select 07:00 AM 07:15 AM 07:30 AM 07:45 AM 08:00 AM 08:15 AM 08:30 AM 08:45 AM …" at bounding box center [303, 334] width 207 height 20
select select "690"
click at [200, 330] on select "Select 07:00 AM 07:15 AM 07:30 AM 07:45 AM 08:00 AM 08:15 AM 08:30 AM 08:45 AM …" at bounding box center [303, 334] width 207 height 20
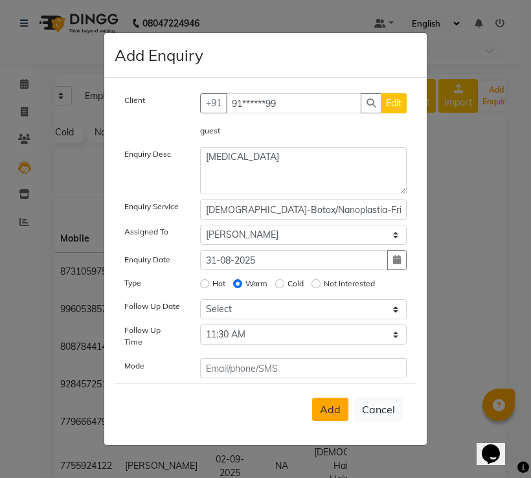
click at [326, 415] on button "Add" at bounding box center [330, 409] width 36 height 23
select select
radio input "false"
select select
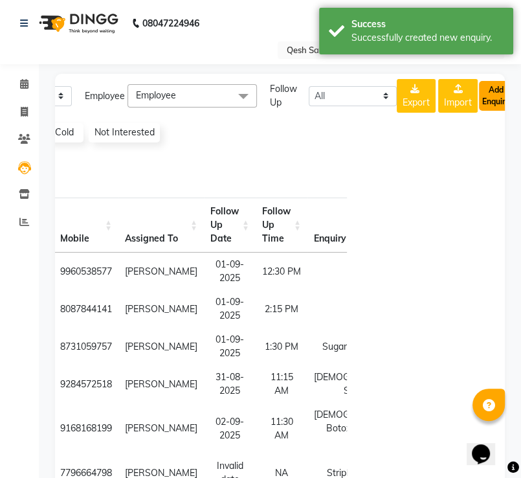
click at [493, 108] on button "Add Enquiry" at bounding box center [496, 96] width 34 height 30
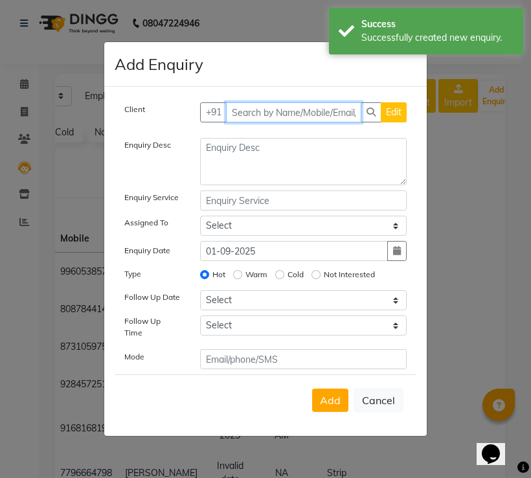
click at [237, 122] on input "text" at bounding box center [294, 112] width 136 height 20
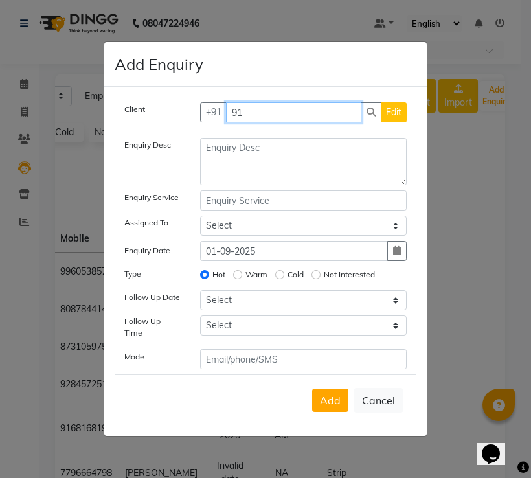
type input "9"
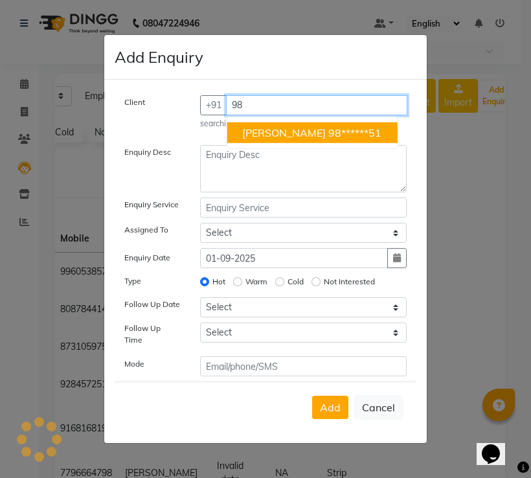
type input "9"
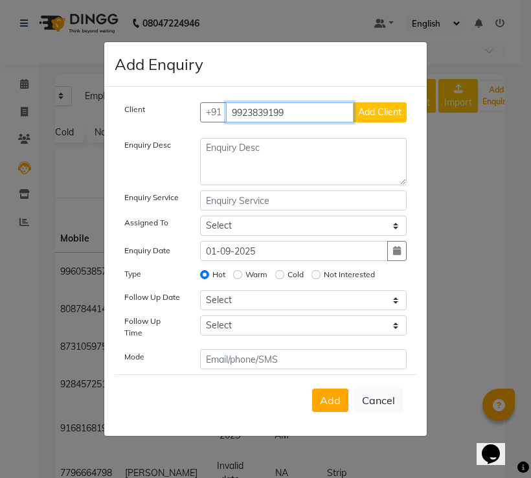
type input "9923839199"
click at [386, 108] on button "Add Client" at bounding box center [380, 112] width 54 height 20
select select "51694"
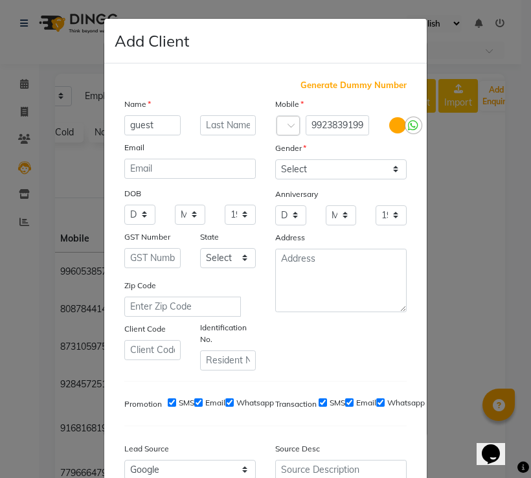
type input "guest"
click at [355, 175] on select "Select [DEMOGRAPHIC_DATA] [DEMOGRAPHIC_DATA] Other Prefer Not To Say" at bounding box center [340, 169] width 131 height 20
select select "prefer_not_to_say"
click at [275, 160] on select "Select [DEMOGRAPHIC_DATA] [DEMOGRAPHIC_DATA] Other Prefer Not To Say" at bounding box center [340, 169] width 131 height 20
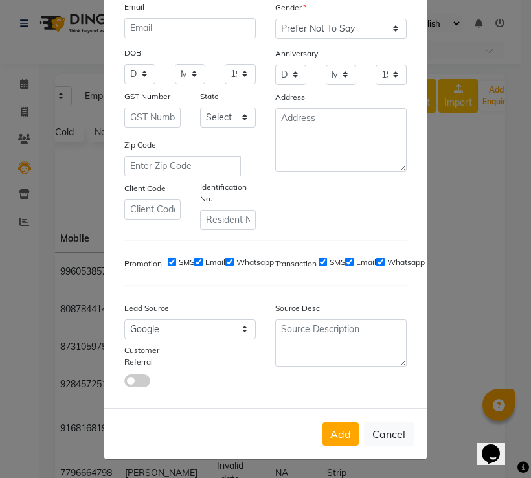
click at [334, 260] on label "SMS" at bounding box center [338, 262] width 16 height 12
click at [327, 260] on input "SMS" at bounding box center [323, 262] width 8 height 8
checkbox input "false"
click at [341, 432] on button "Add" at bounding box center [341, 433] width 36 height 23
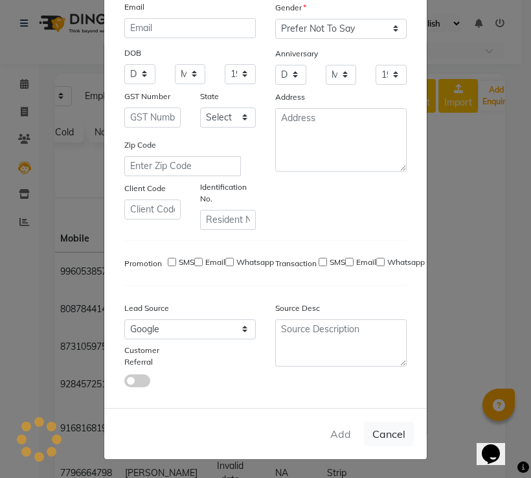
type input "99******99"
select select
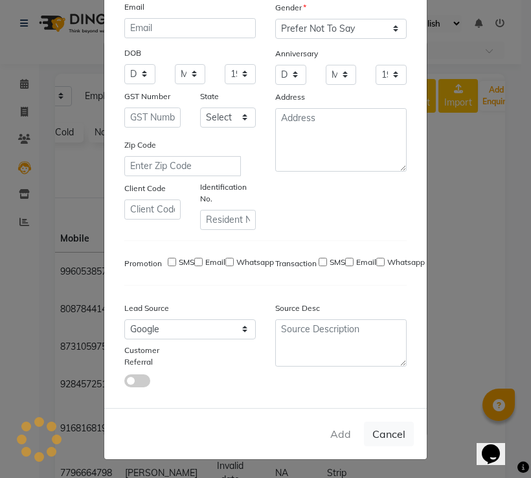
select select
checkbox input "false"
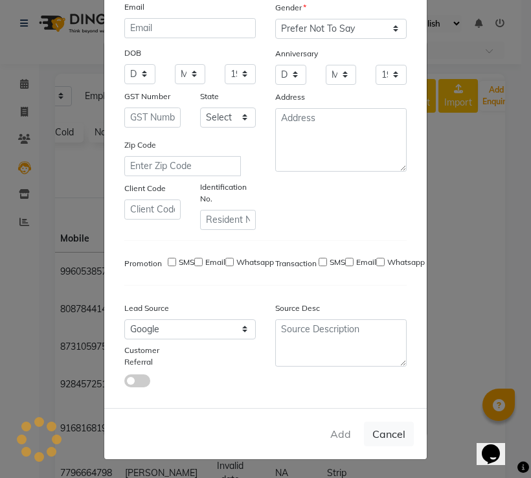
checkbox input "false"
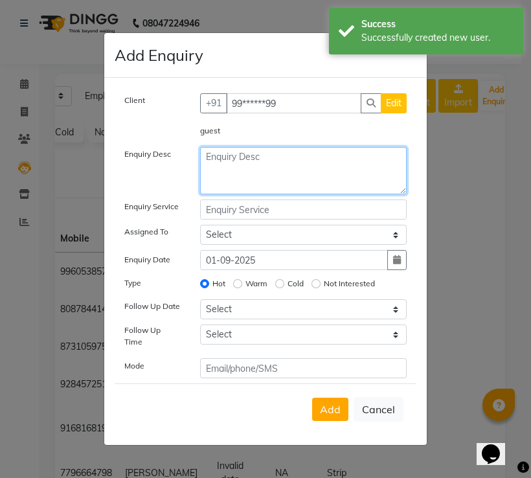
click at [265, 176] on textarea at bounding box center [303, 170] width 207 height 47
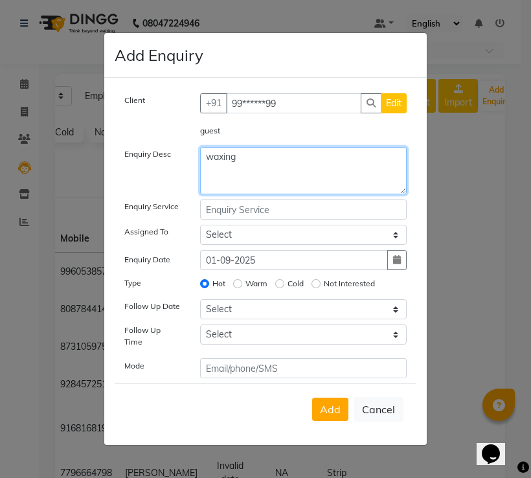
type textarea "waxing"
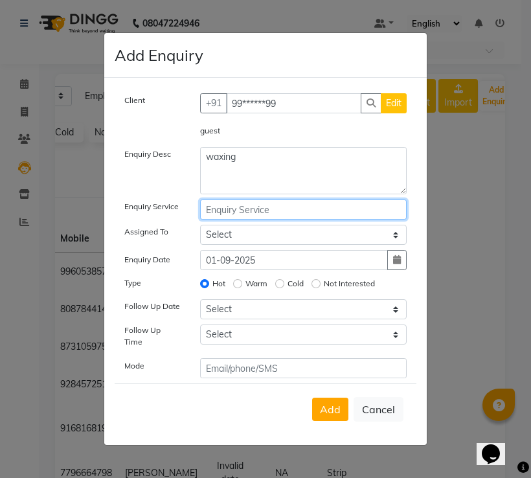
click at [246, 216] on input "text" at bounding box center [303, 209] width 207 height 20
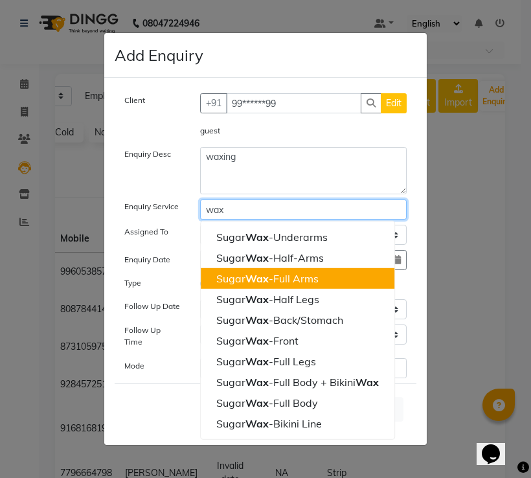
click at [259, 285] on span "Wax" at bounding box center [256, 278] width 23 height 13
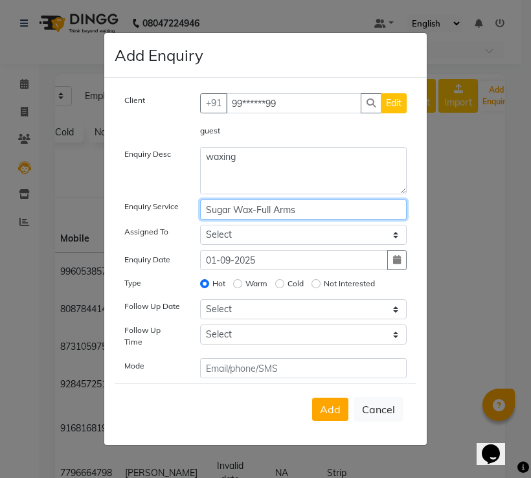
type input "Sugar Wax-Full Arms"
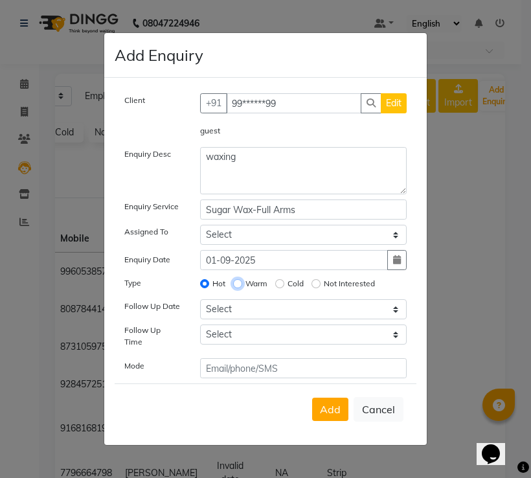
click at [236, 286] on input "Warm" at bounding box center [237, 283] width 9 height 9
radio input "true"
radio input "false"
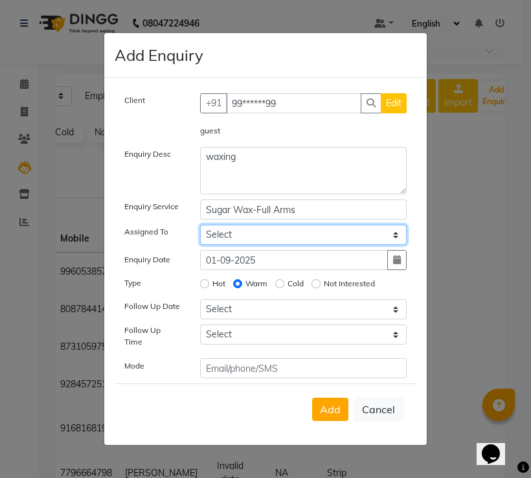
click at [240, 240] on select "Select [PERSON_NAME] [PERSON_NAME] [PERSON_NAME] [PERSON_NAME] [PERSON_NAME] Sa…" at bounding box center [303, 235] width 207 height 20
select select "82426"
click at [200, 228] on select "Select [PERSON_NAME] [PERSON_NAME] [PERSON_NAME] [PERSON_NAME] [PERSON_NAME] Sa…" at bounding box center [303, 235] width 207 height 20
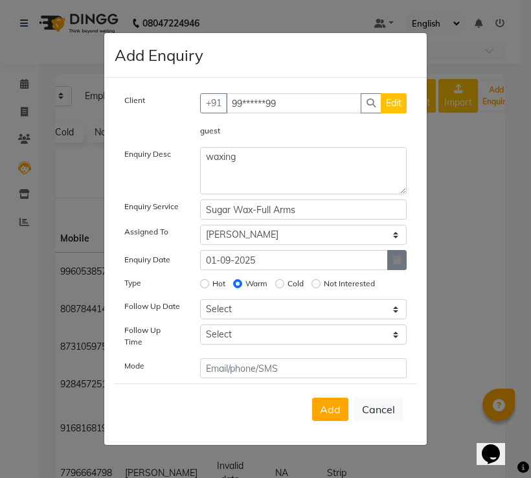
click at [391, 262] on button "button" at bounding box center [396, 260] width 19 height 20
select select "9"
select select "2025"
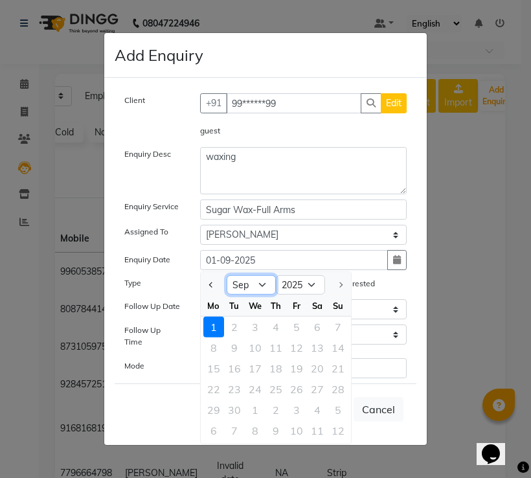
click at [263, 286] on select "Jan Feb Mar Apr May Jun [DATE] Aug Sep" at bounding box center [251, 284] width 49 height 19
select select "8"
click at [227, 278] on select "Jan Feb Mar Apr May Jun [DATE] Aug Sep" at bounding box center [251, 284] width 49 height 19
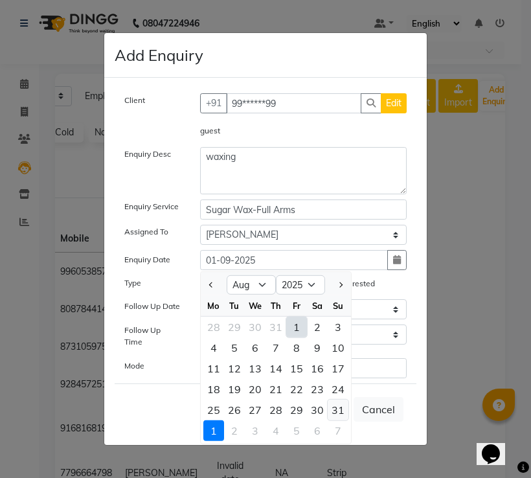
click at [341, 409] on div "31" at bounding box center [338, 410] width 21 height 21
type input "31-08-2025"
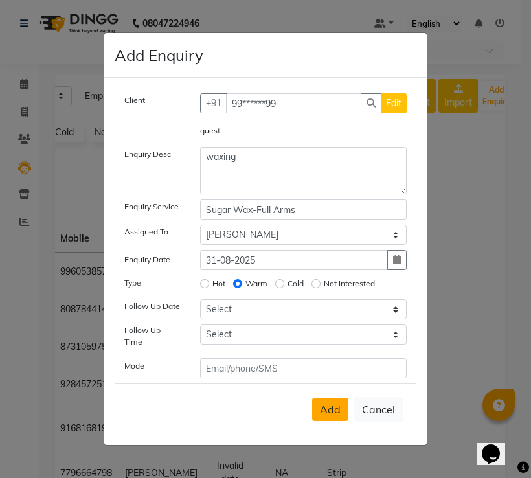
click at [325, 408] on span "Add" at bounding box center [330, 409] width 21 height 13
click at [331, 398] on button "Add" at bounding box center [330, 409] width 36 height 23
select select
radio input "false"
select select
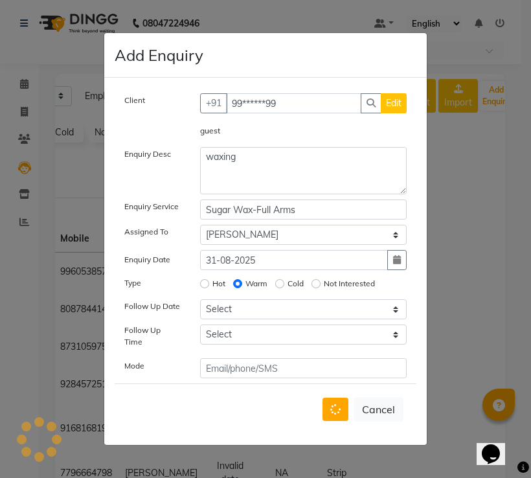
select select
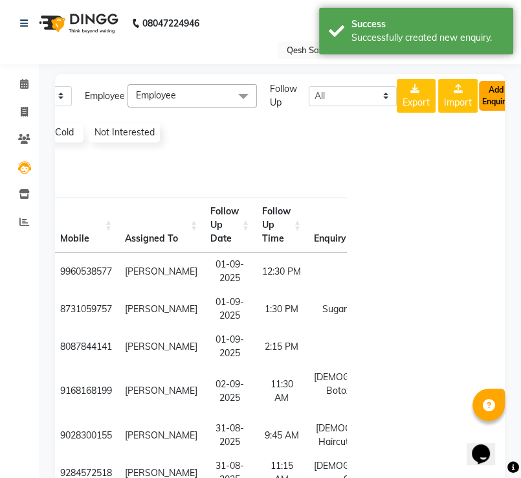
click at [488, 102] on button "Add Enquiry" at bounding box center [496, 96] width 34 height 30
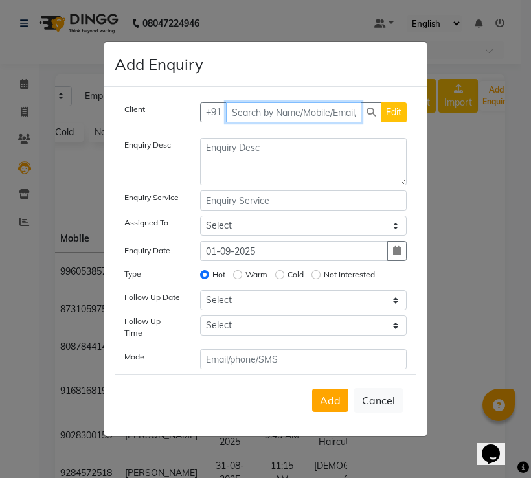
click at [277, 119] on input "text" at bounding box center [294, 112] width 136 height 20
type input "8999894669"
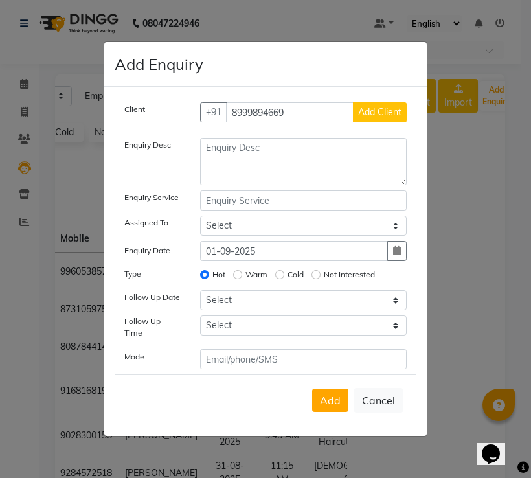
click at [382, 117] on span "Add Client" at bounding box center [379, 112] width 43 height 12
select select "51694"
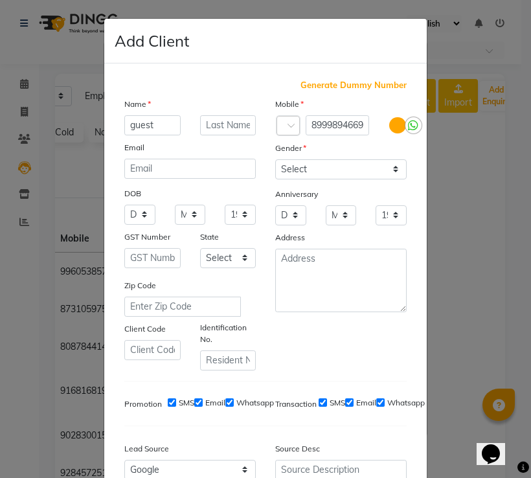
type input "guest"
click at [356, 172] on select "Select [DEMOGRAPHIC_DATA] [DEMOGRAPHIC_DATA] Other Prefer Not To Say" at bounding box center [340, 169] width 131 height 20
select select "prefer_not_to_say"
click at [275, 160] on select "Select [DEMOGRAPHIC_DATA] [DEMOGRAPHIC_DATA] Other Prefer Not To Say" at bounding box center [340, 169] width 131 height 20
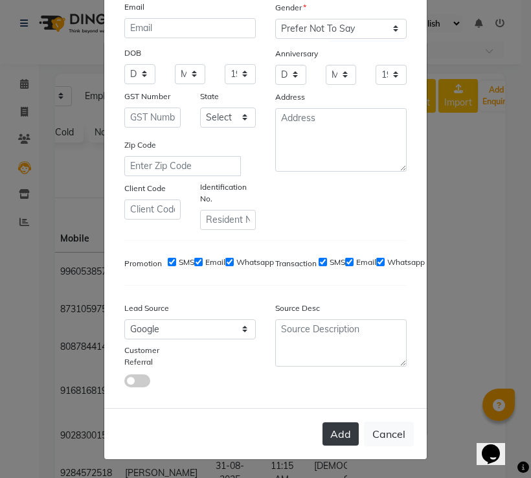
click at [334, 433] on button "Add" at bounding box center [341, 433] width 36 height 23
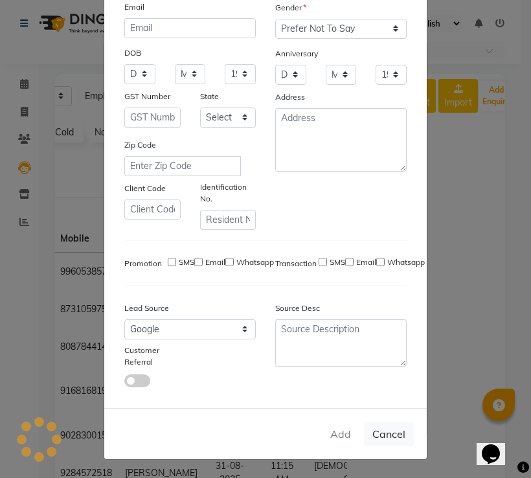
type input "89******69"
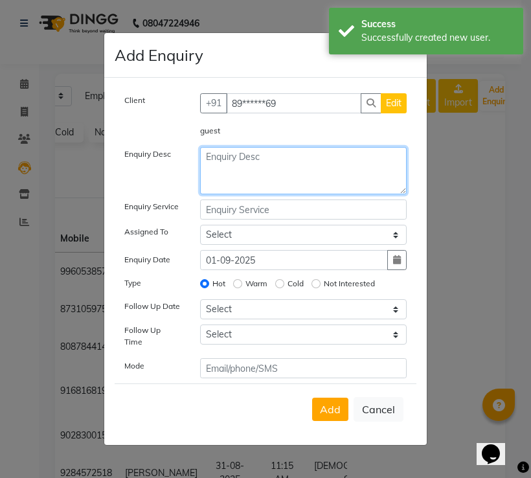
click at [243, 163] on textarea at bounding box center [303, 170] width 207 height 47
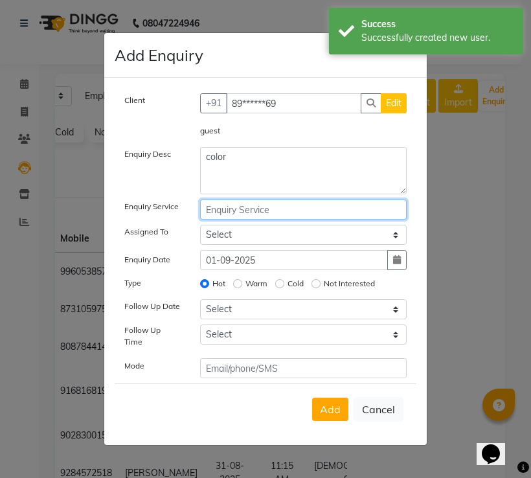
click at [216, 214] on input "text" at bounding box center [303, 209] width 207 height 20
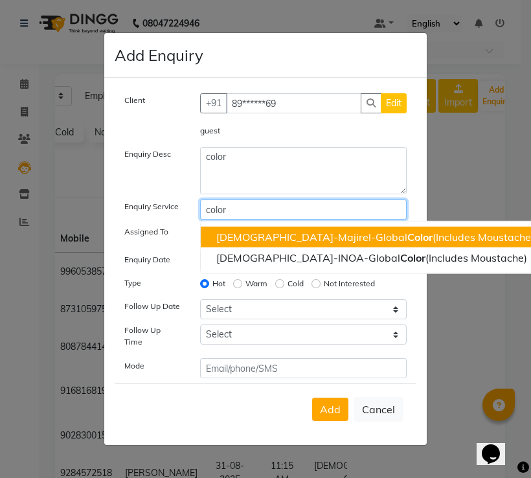
click at [247, 238] on ngb-highlight "[DEMOGRAPHIC_DATA]-Majirel-Global Color (Includes Moustache)" at bounding box center [375, 237] width 318 height 13
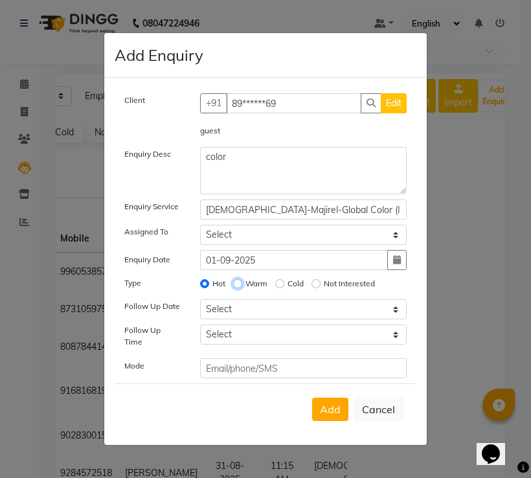
click at [238, 287] on input "Warm" at bounding box center [237, 283] width 9 height 9
click at [390, 270] on button "button" at bounding box center [396, 260] width 19 height 20
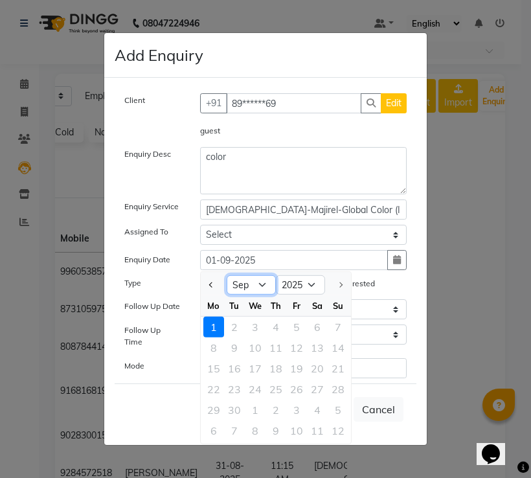
click at [264, 292] on select "Jan Feb Mar Apr May Jun [DATE] Aug Sep" at bounding box center [251, 284] width 49 height 19
click at [227, 278] on select "Jan Feb Mar Apr May Jun [DATE] Aug Sep" at bounding box center [251, 284] width 49 height 19
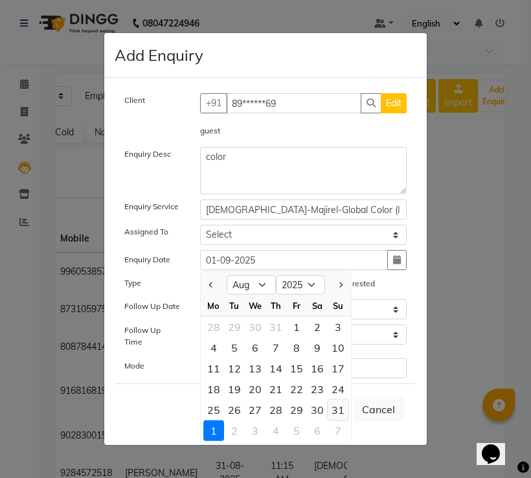
click at [337, 415] on div "31" at bounding box center [338, 410] width 21 height 21
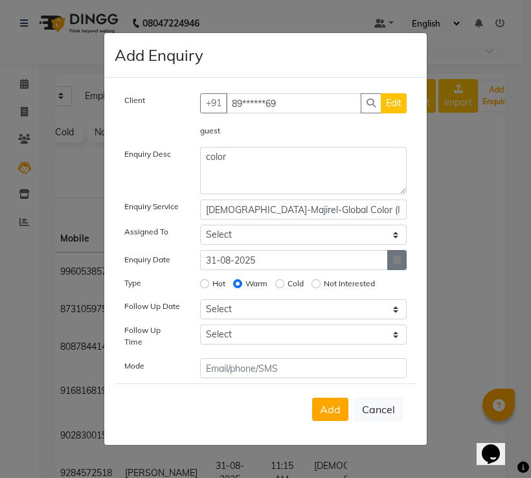
click at [404, 266] on button "button" at bounding box center [396, 260] width 19 height 20
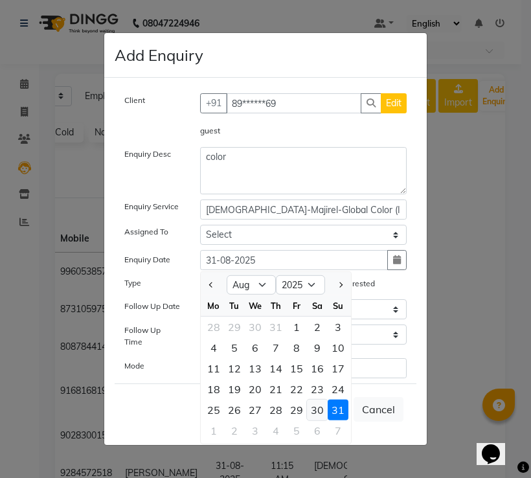
click at [313, 415] on div "30" at bounding box center [317, 410] width 21 height 21
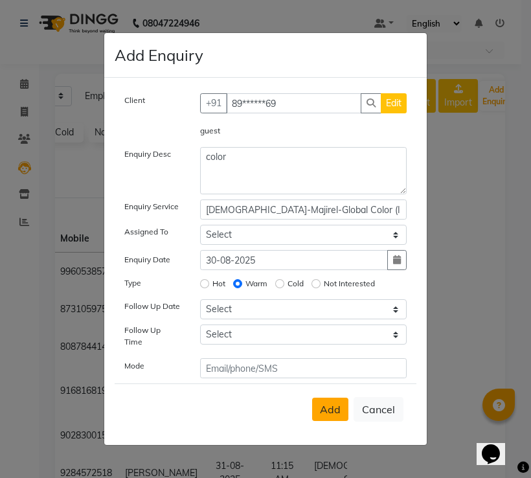
click at [326, 403] on span "Add" at bounding box center [330, 409] width 21 height 13
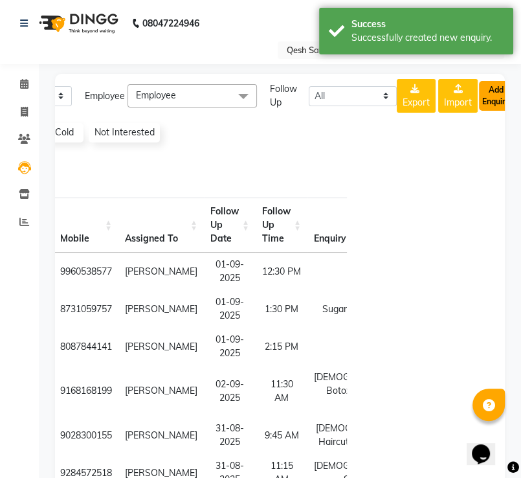
click at [490, 94] on button "Add Enquiry" at bounding box center [496, 96] width 34 height 30
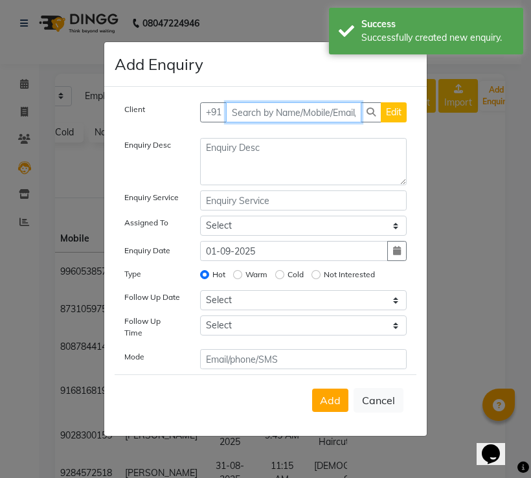
click at [240, 115] on input "text" at bounding box center [294, 112] width 136 height 20
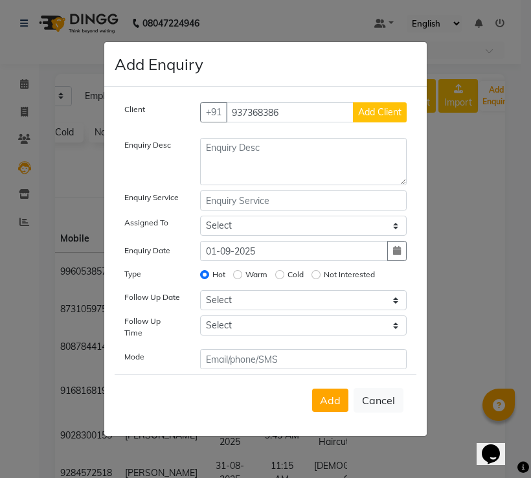
click at [394, 115] on span "Add Client" at bounding box center [379, 112] width 43 height 12
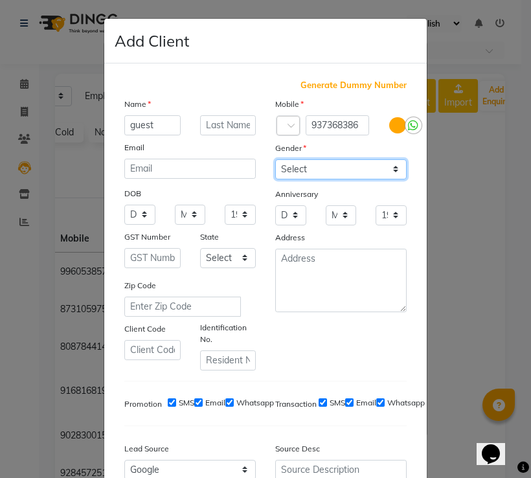
click at [343, 169] on select "Select [DEMOGRAPHIC_DATA] [DEMOGRAPHIC_DATA] Other Prefer Not To Say" at bounding box center [340, 169] width 131 height 20
click at [275, 160] on select "Select [DEMOGRAPHIC_DATA] [DEMOGRAPHIC_DATA] Other Prefer Not To Say" at bounding box center [340, 169] width 131 height 20
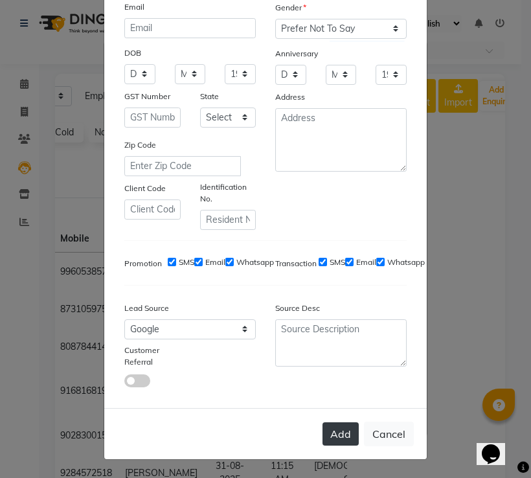
click at [324, 430] on button "Add" at bounding box center [341, 433] width 36 height 23
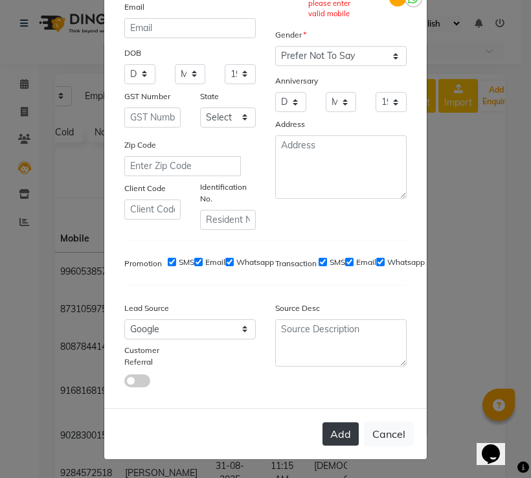
click at [332, 435] on button "Add" at bounding box center [341, 433] width 36 height 23
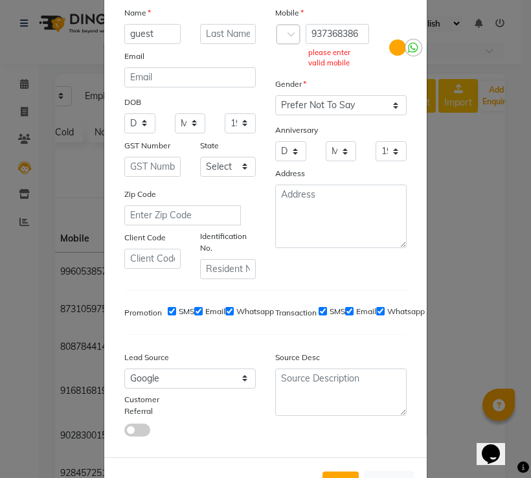
scroll to position [0, 0]
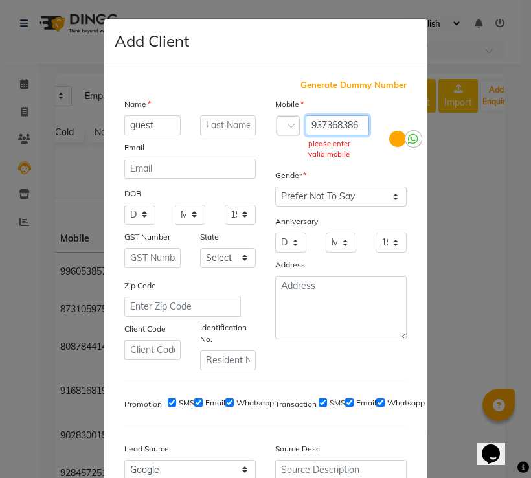
click at [345, 130] on input "937368386" at bounding box center [337, 125] width 63 height 20
click at [353, 124] on input "937368386" at bounding box center [337, 125] width 63 height 20
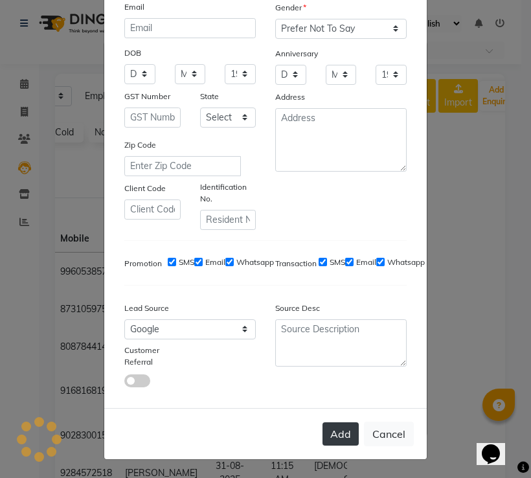
click at [343, 427] on button "Add" at bounding box center [341, 433] width 36 height 23
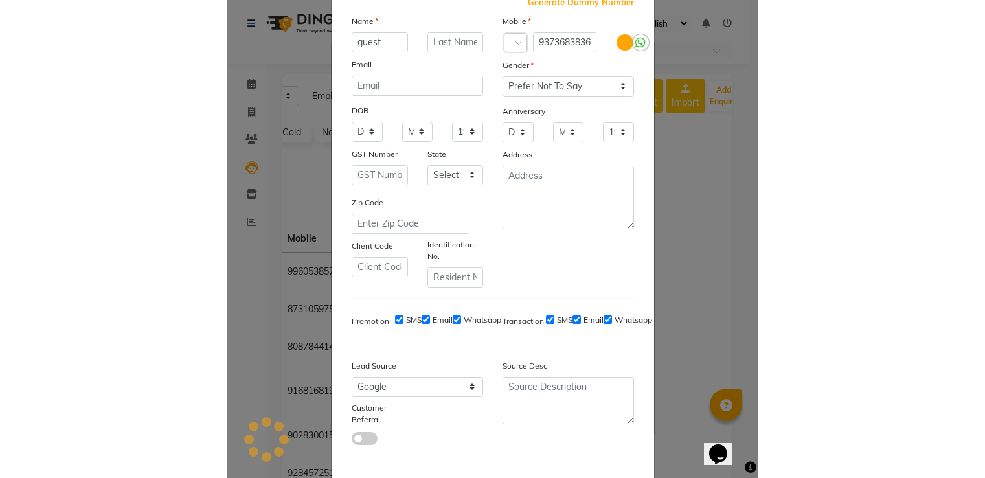
scroll to position [145, 0]
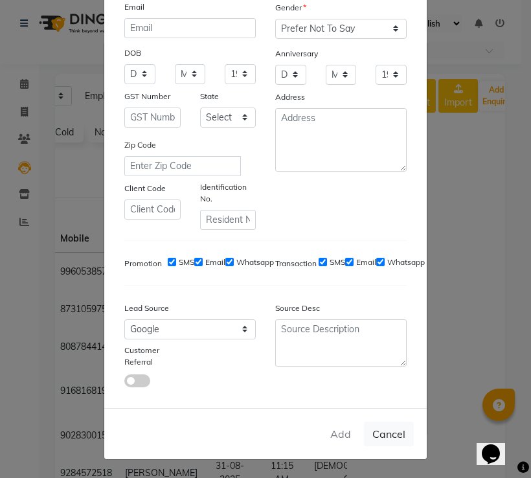
click at [337, 431] on div "Add Cancel" at bounding box center [265, 433] width 323 height 51
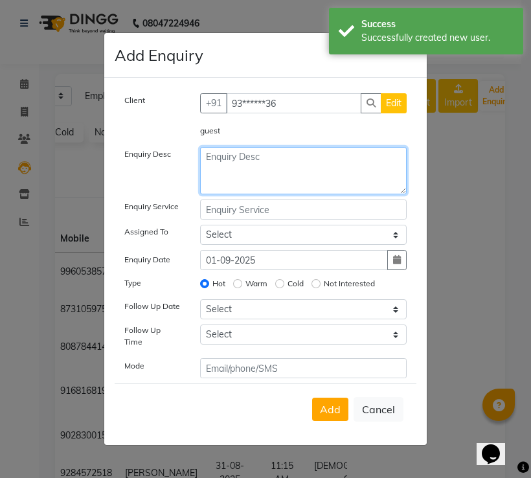
click at [233, 165] on textarea at bounding box center [303, 170] width 207 height 47
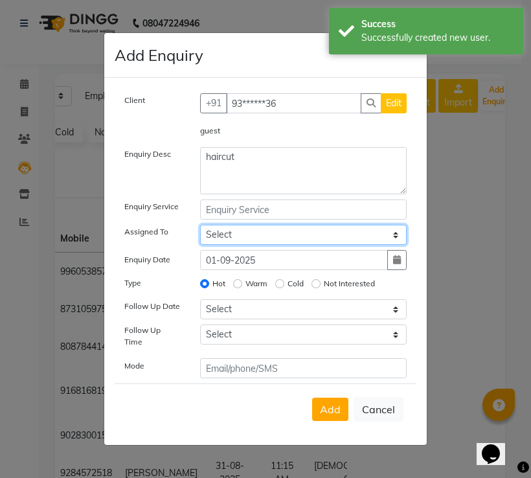
click at [217, 242] on select "Select [PERSON_NAME] [PERSON_NAME] [PERSON_NAME] [PERSON_NAME] [PERSON_NAME] Sa…" at bounding box center [303, 235] width 207 height 20
click at [200, 228] on select "Select [PERSON_NAME] [PERSON_NAME] [PERSON_NAME] [PERSON_NAME] [PERSON_NAME] Sa…" at bounding box center [303, 235] width 207 height 20
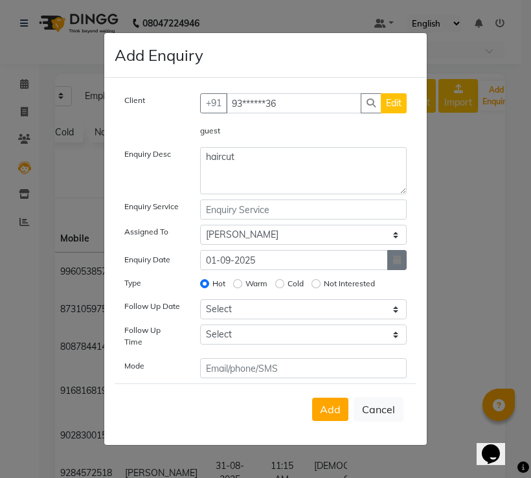
click at [401, 264] on icon "button" at bounding box center [397, 259] width 8 height 9
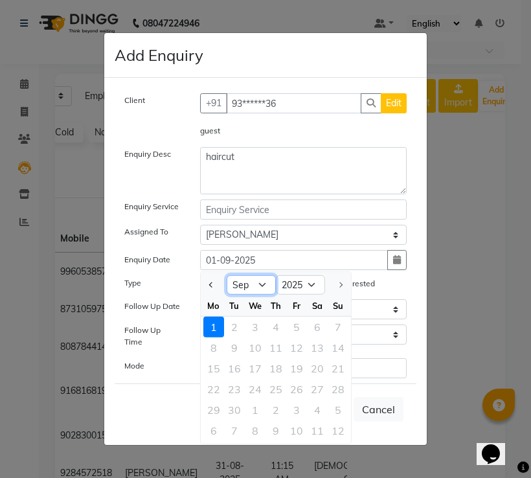
click at [262, 291] on select "Jan Feb Mar Apr May Jun [DATE] Aug Sep" at bounding box center [251, 284] width 49 height 19
click at [227, 278] on select "Jan Feb Mar Apr May Jun [DATE] Aug Sep" at bounding box center [251, 284] width 49 height 19
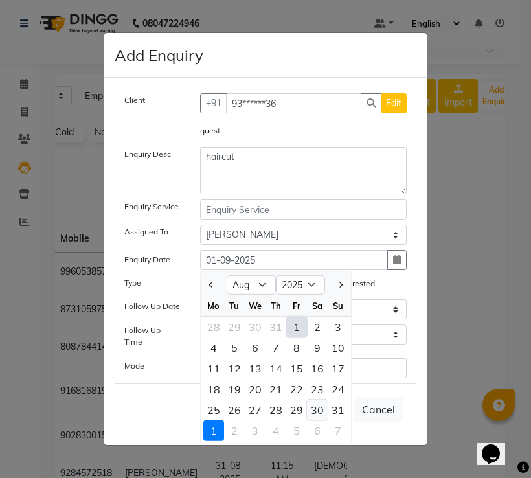
click at [316, 411] on div "30" at bounding box center [317, 410] width 21 height 21
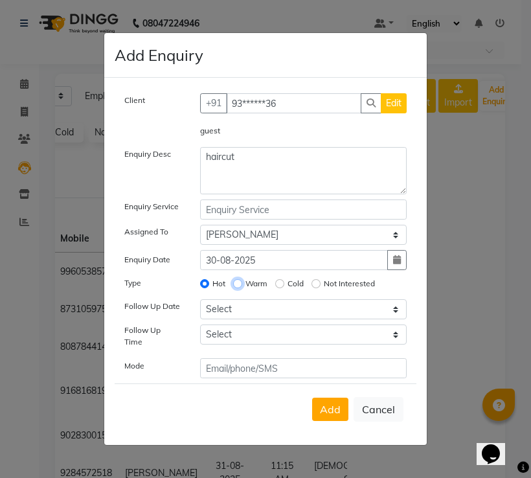
click at [238, 286] on input "Warm" at bounding box center [237, 283] width 9 height 9
click at [335, 408] on span "Add" at bounding box center [330, 409] width 21 height 13
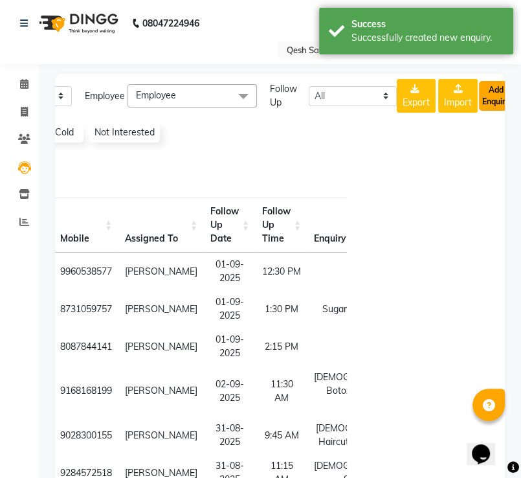
click at [496, 91] on button "Add Enquiry" at bounding box center [496, 96] width 34 height 30
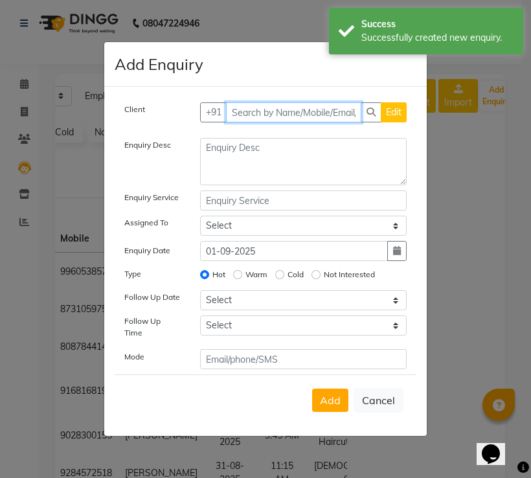
click at [239, 111] on input "text" at bounding box center [294, 112] width 136 height 20
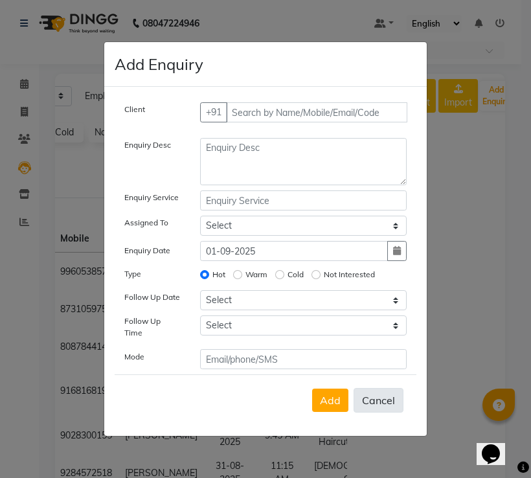
drag, startPoint x: 386, startPoint y: 397, endPoint x: 396, endPoint y: 382, distance: 18.1
click at [386, 396] on button "Cancel" at bounding box center [379, 400] width 50 height 25
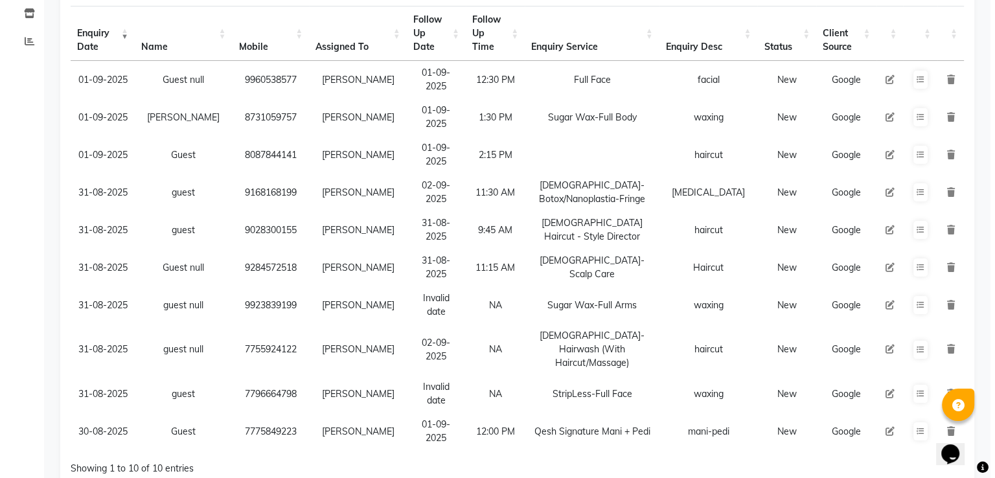
scroll to position [194, 0]
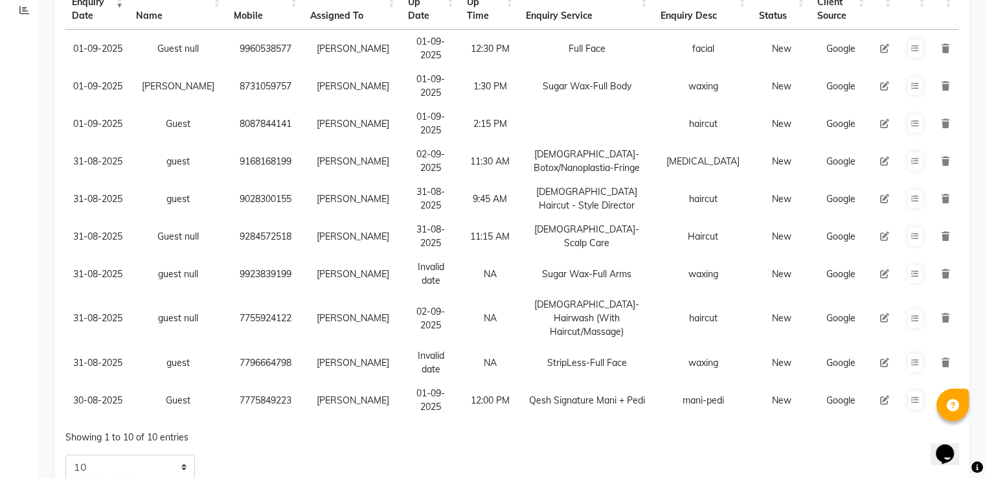
click at [871, 224] on td at bounding box center [884, 237] width 27 height 38
click at [880, 232] on icon at bounding box center [884, 236] width 9 height 9
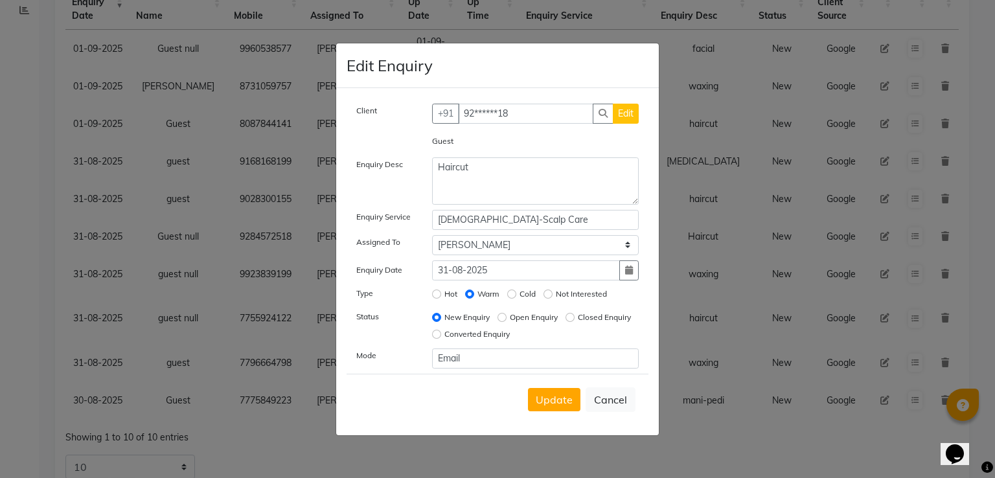
click at [633, 108] on span "Edit" at bounding box center [626, 114] width 16 height 12
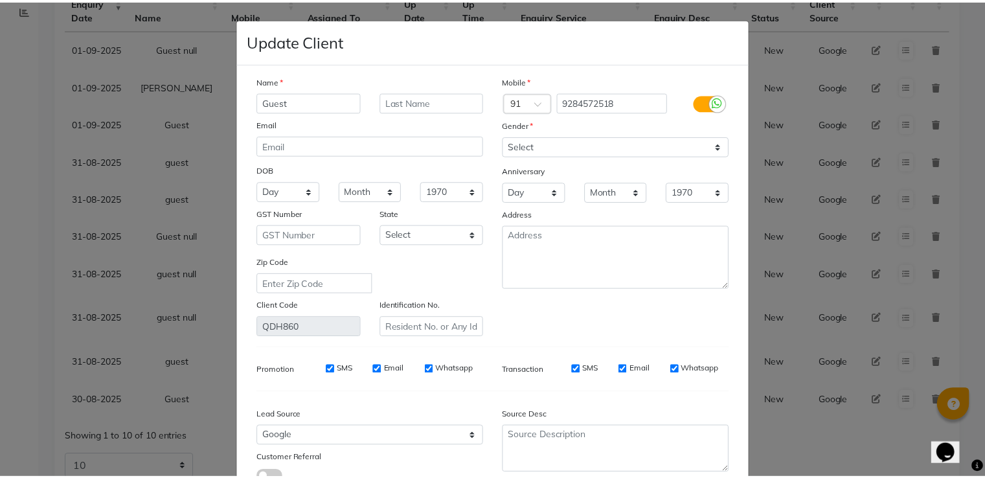
scroll to position [104, 0]
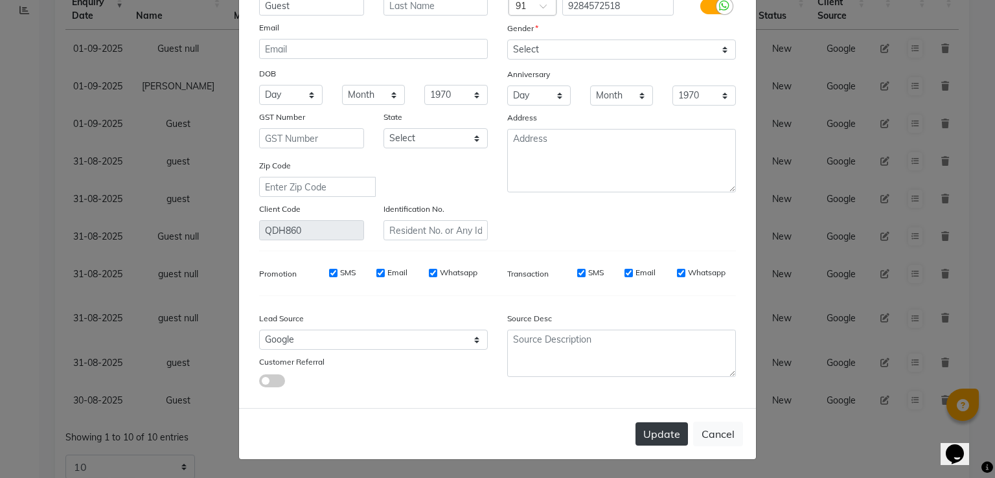
click at [648, 427] on button "Update" at bounding box center [661, 433] width 52 height 23
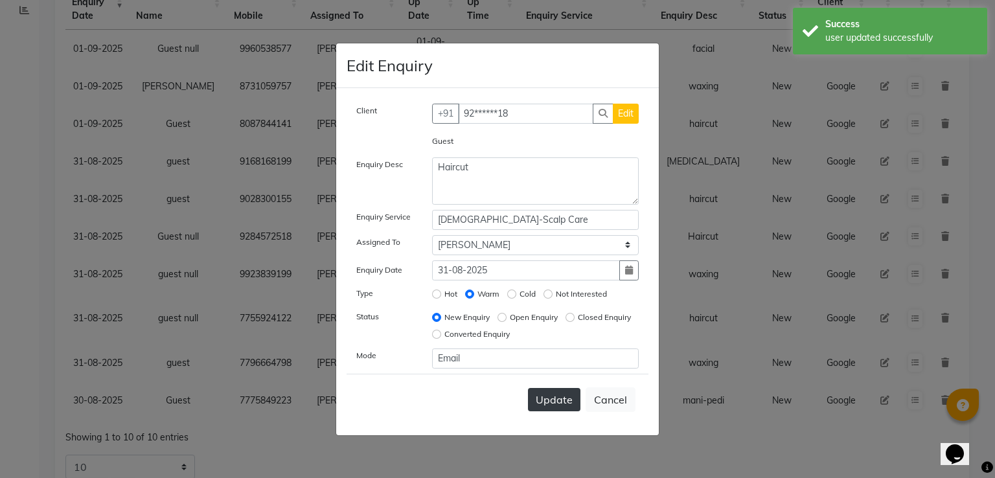
click at [554, 405] on span "Update" at bounding box center [554, 399] width 37 height 13
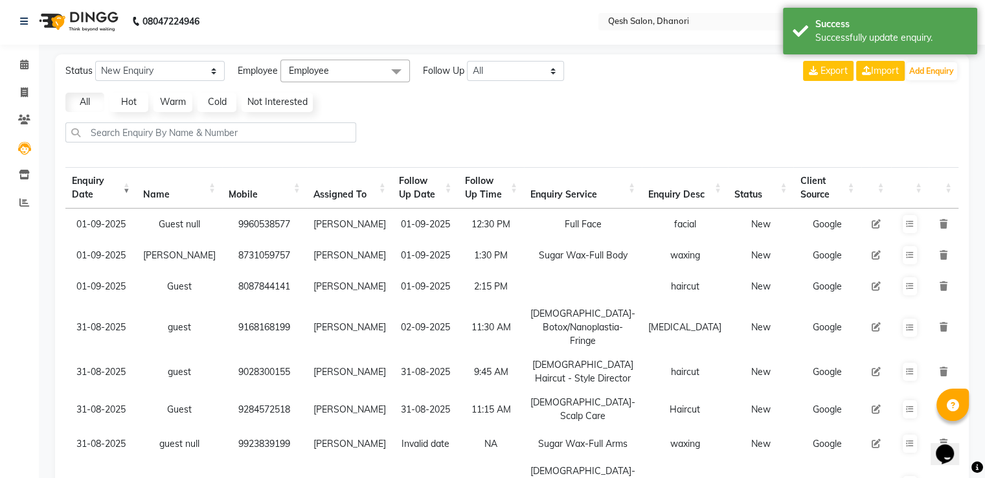
scroll to position [0, 0]
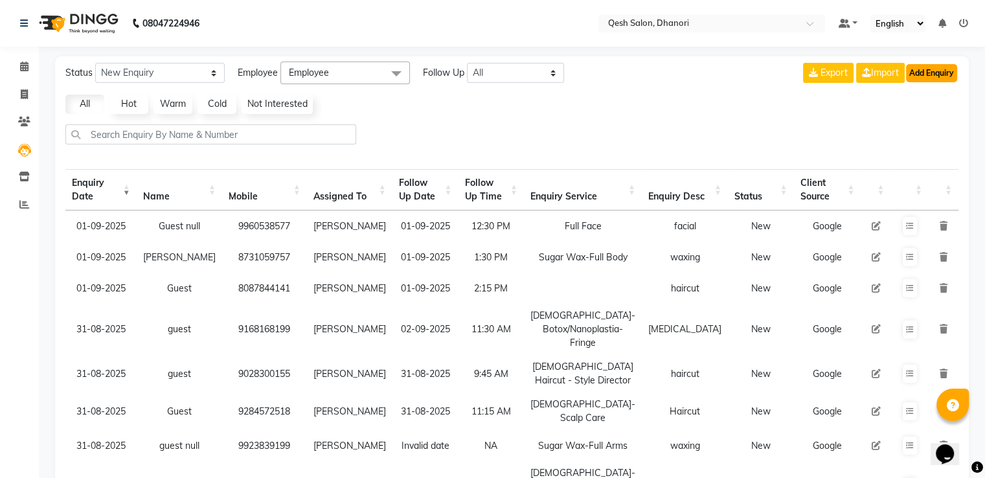
click at [924, 67] on button "Add Enquiry" at bounding box center [931, 73] width 51 height 18
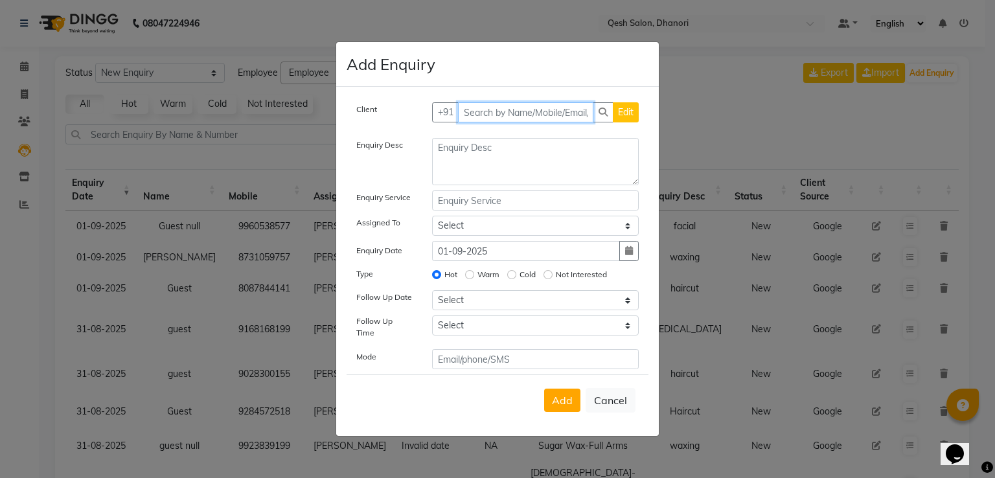
click at [470, 119] on input "text" at bounding box center [526, 112] width 136 height 20
click at [614, 393] on button "Cancel" at bounding box center [610, 400] width 50 height 25
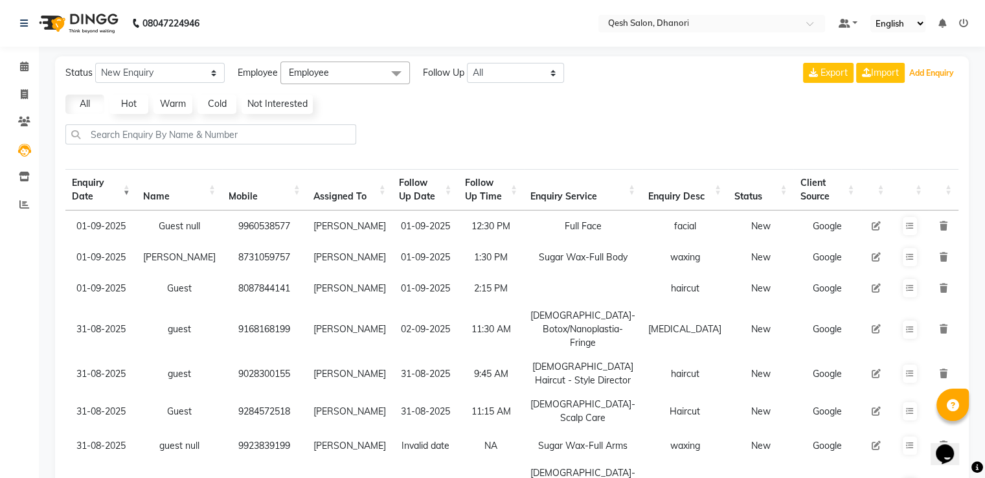
click at [906, 64] on button "Add Enquiry" at bounding box center [931, 73] width 51 height 18
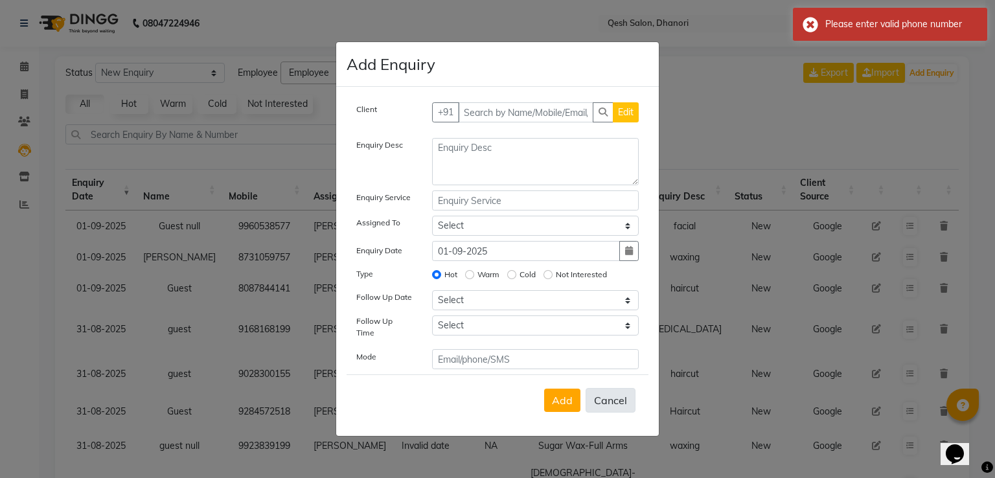
click at [619, 392] on button "Cancel" at bounding box center [610, 400] width 50 height 25
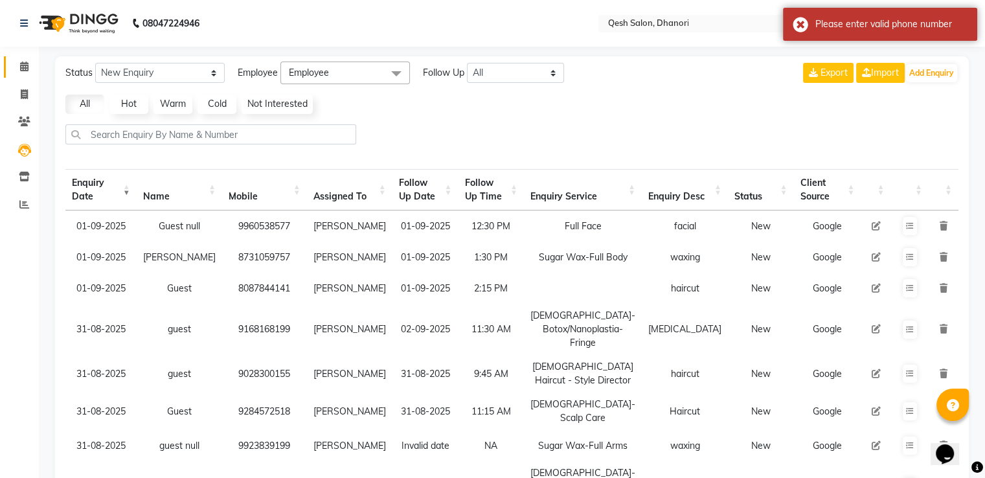
click at [23, 74] on link "Calendar" at bounding box center [19, 66] width 31 height 21
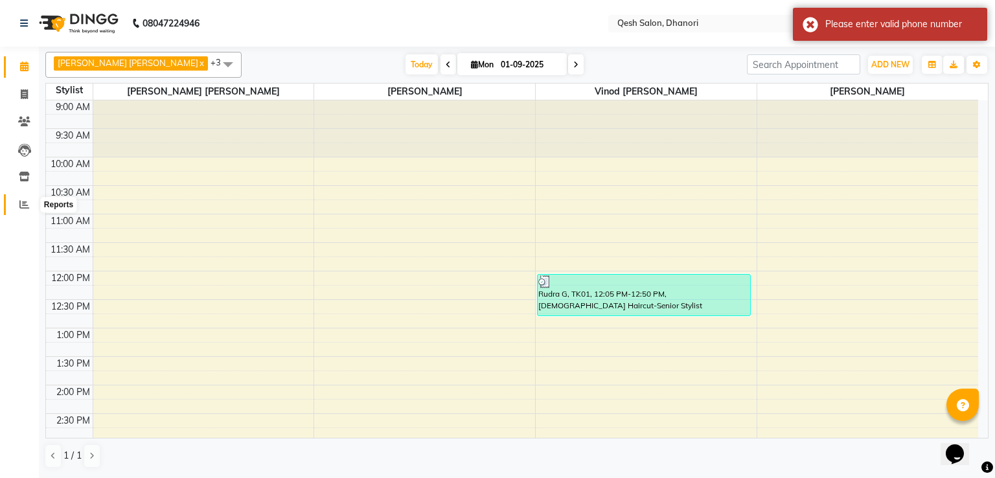
click at [21, 207] on icon at bounding box center [24, 204] width 10 height 10
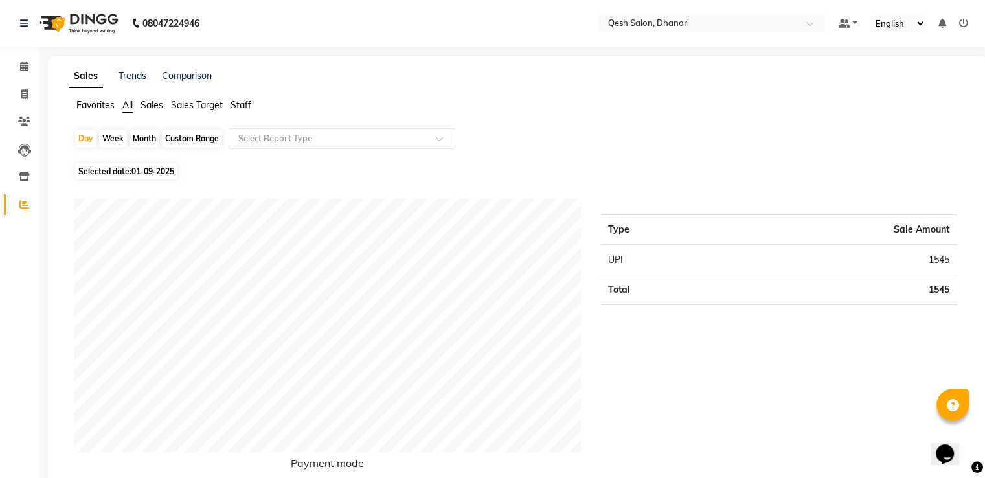
click at [146, 138] on div "Month" at bounding box center [145, 139] width 30 height 18
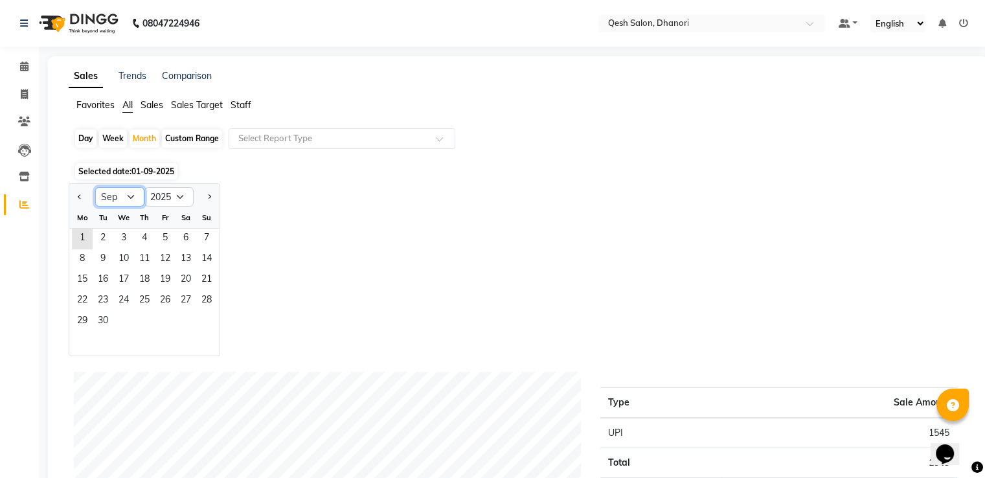
click at [130, 192] on select "Jan Feb Mar Apr May Jun [DATE] Aug Sep Oct Nov Dec" at bounding box center [119, 196] width 49 height 19
click at [95, 187] on select "Jan Feb Mar Apr May Jun [DATE] Aug Sep Oct Nov Dec" at bounding box center [119, 196] width 49 height 19
click at [169, 239] on span "1" at bounding box center [165, 239] width 21 height 21
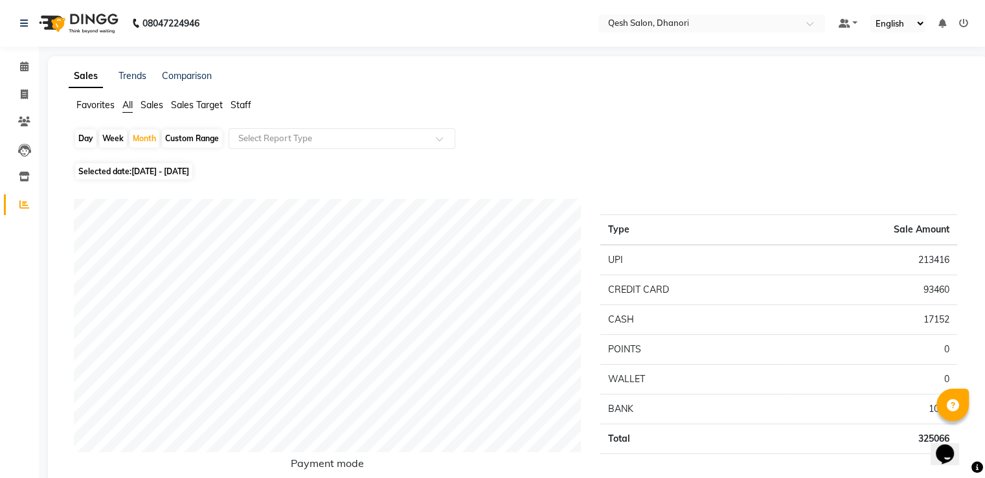
click at [238, 108] on span "Staff" at bounding box center [241, 105] width 21 height 12
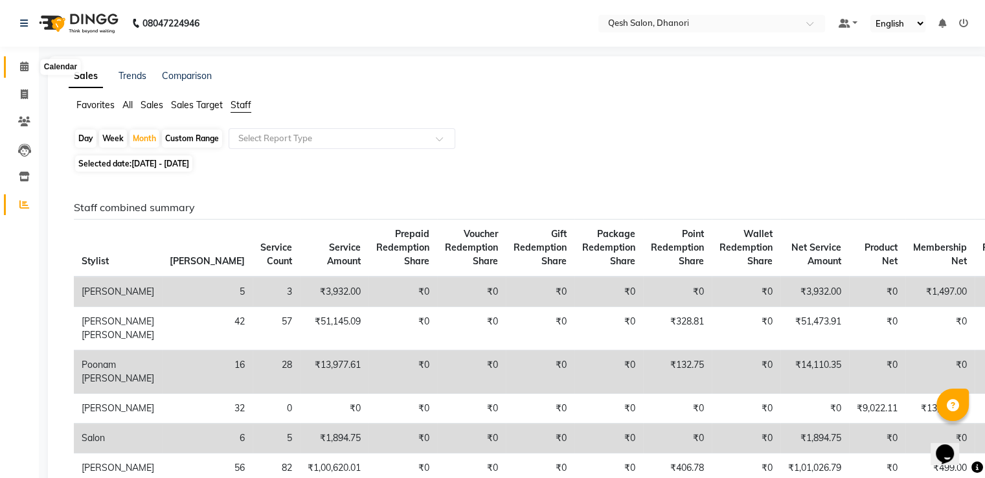
click at [21, 67] on icon at bounding box center [24, 67] width 8 height 10
